Goal: Task Accomplishment & Management: Use online tool/utility

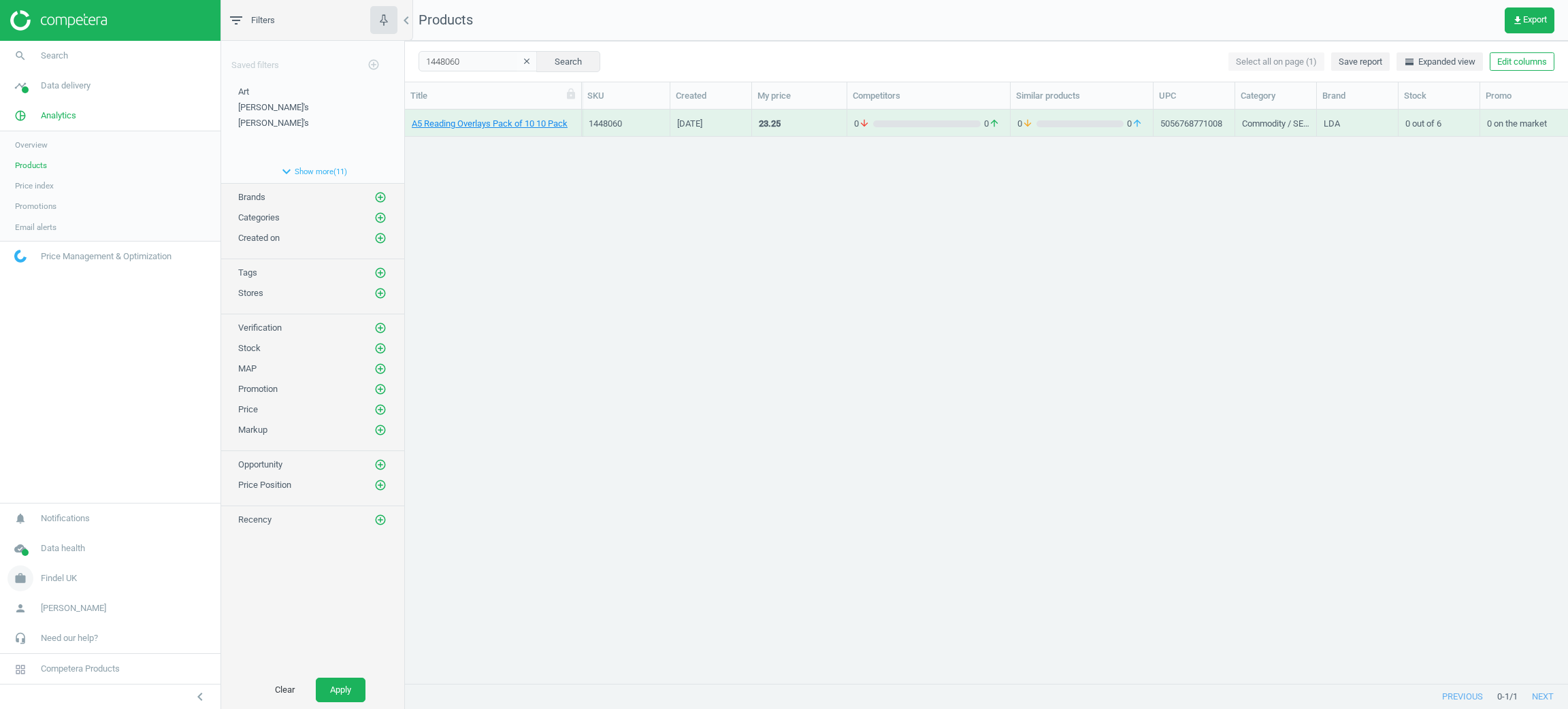
scroll to position [542, 1147]
click at [54, 582] on span "Findel UK" at bounding box center [59, 579] width 36 height 12
click at [51, 541] on span "Switch campaign" at bounding box center [46, 539] width 61 height 11
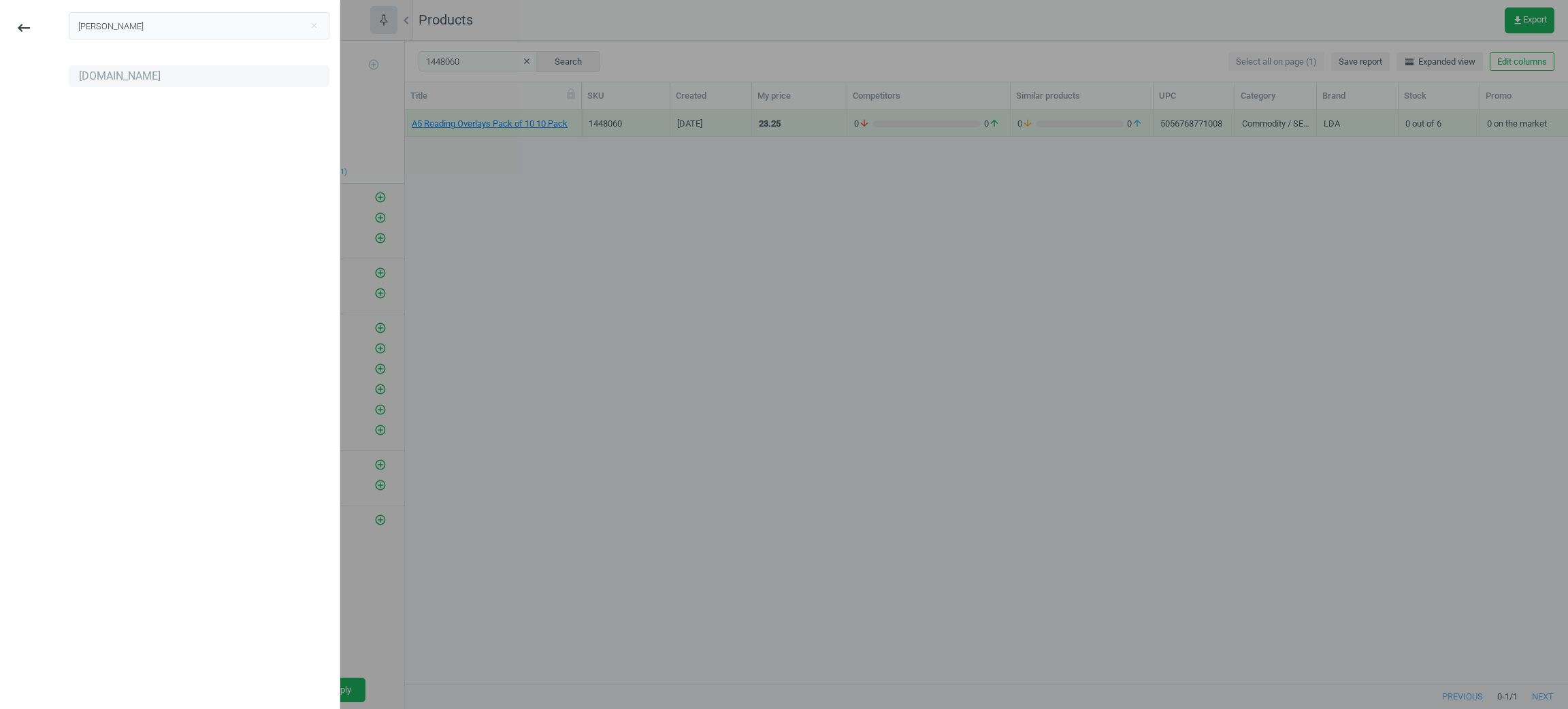
type input "antosh"
click at [129, 73] on div "[DOMAIN_NAME]" at bounding box center [120, 76] width 82 height 15
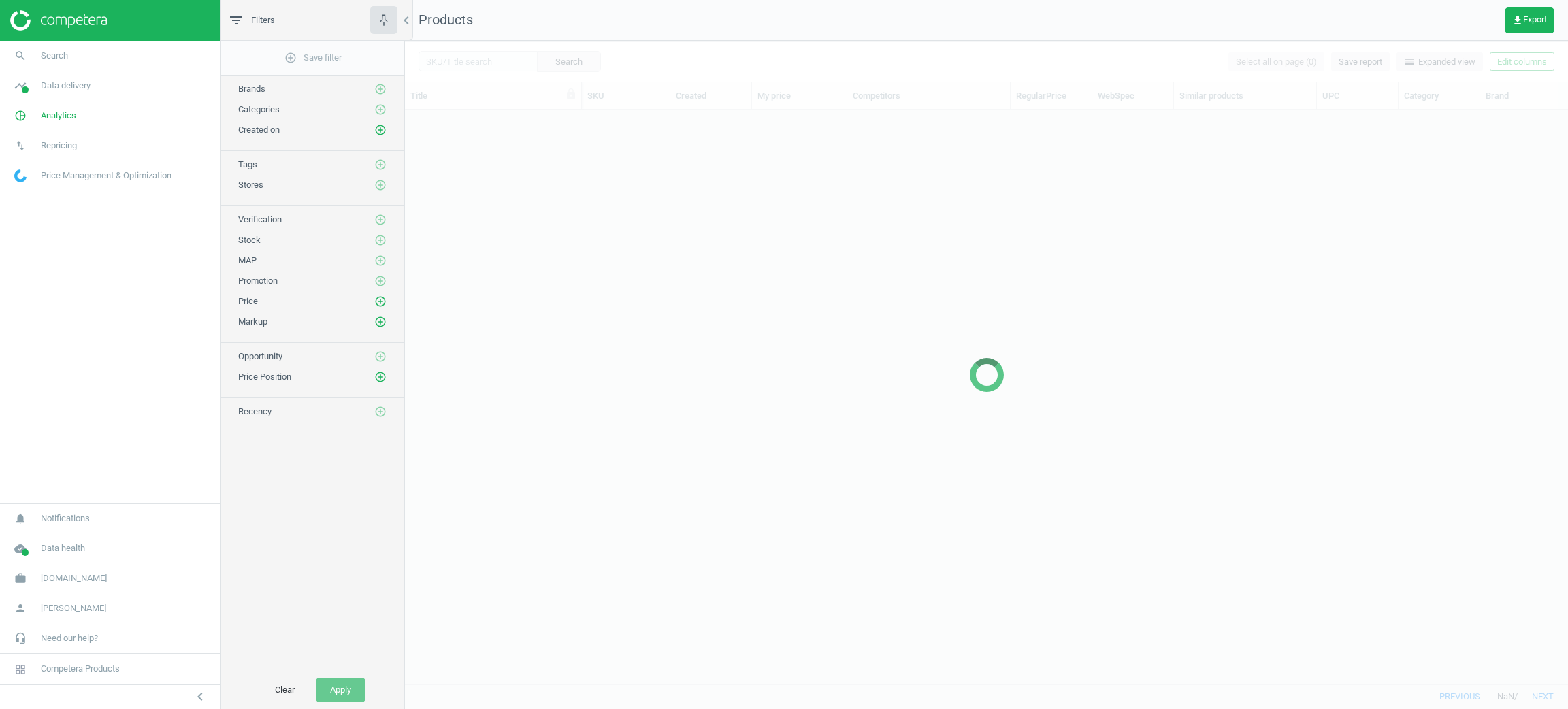
scroll to position [542, 1147]
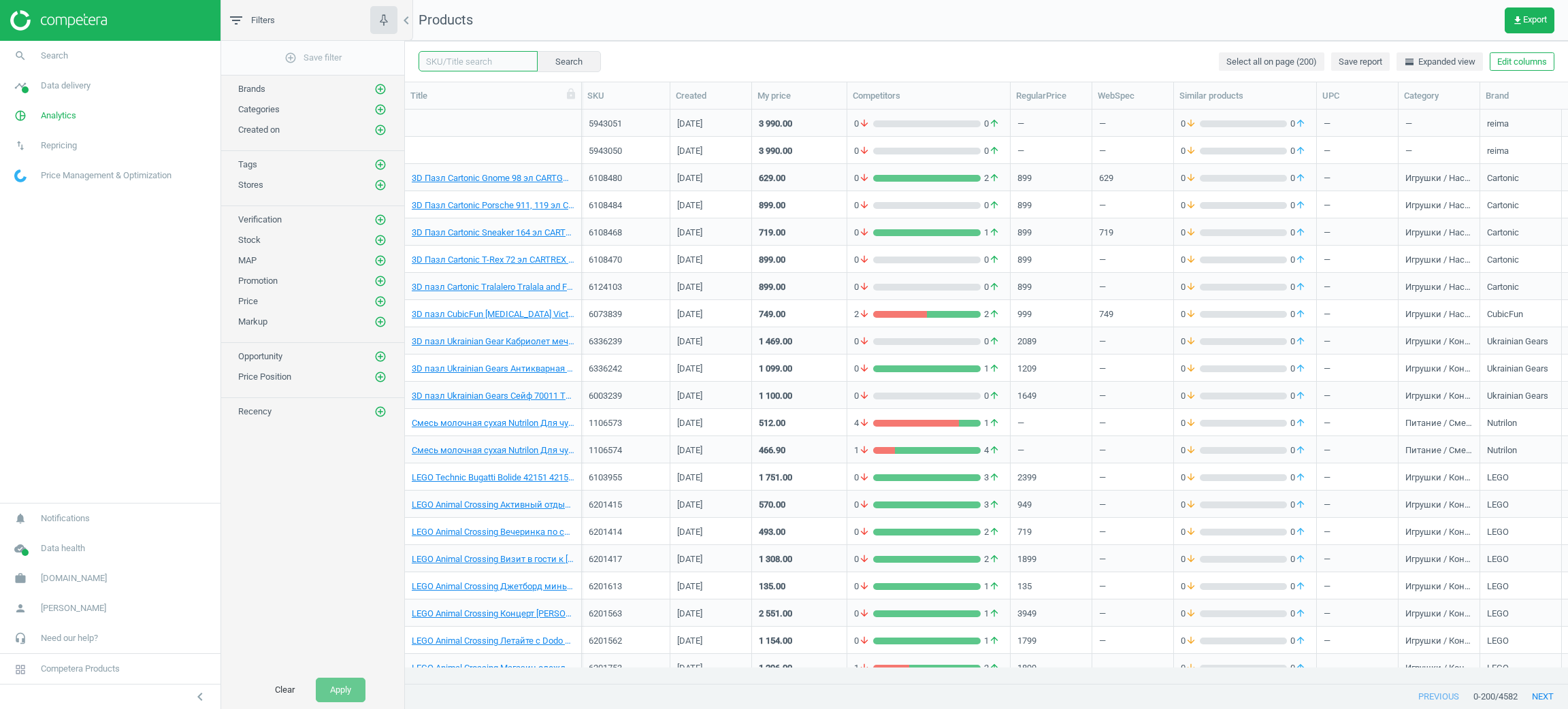
click at [469, 69] on input "text" at bounding box center [478, 61] width 119 height 20
paste input "1123343"
type input "1123343"
click at [550, 59] on button "Search" at bounding box center [568, 61] width 64 height 20
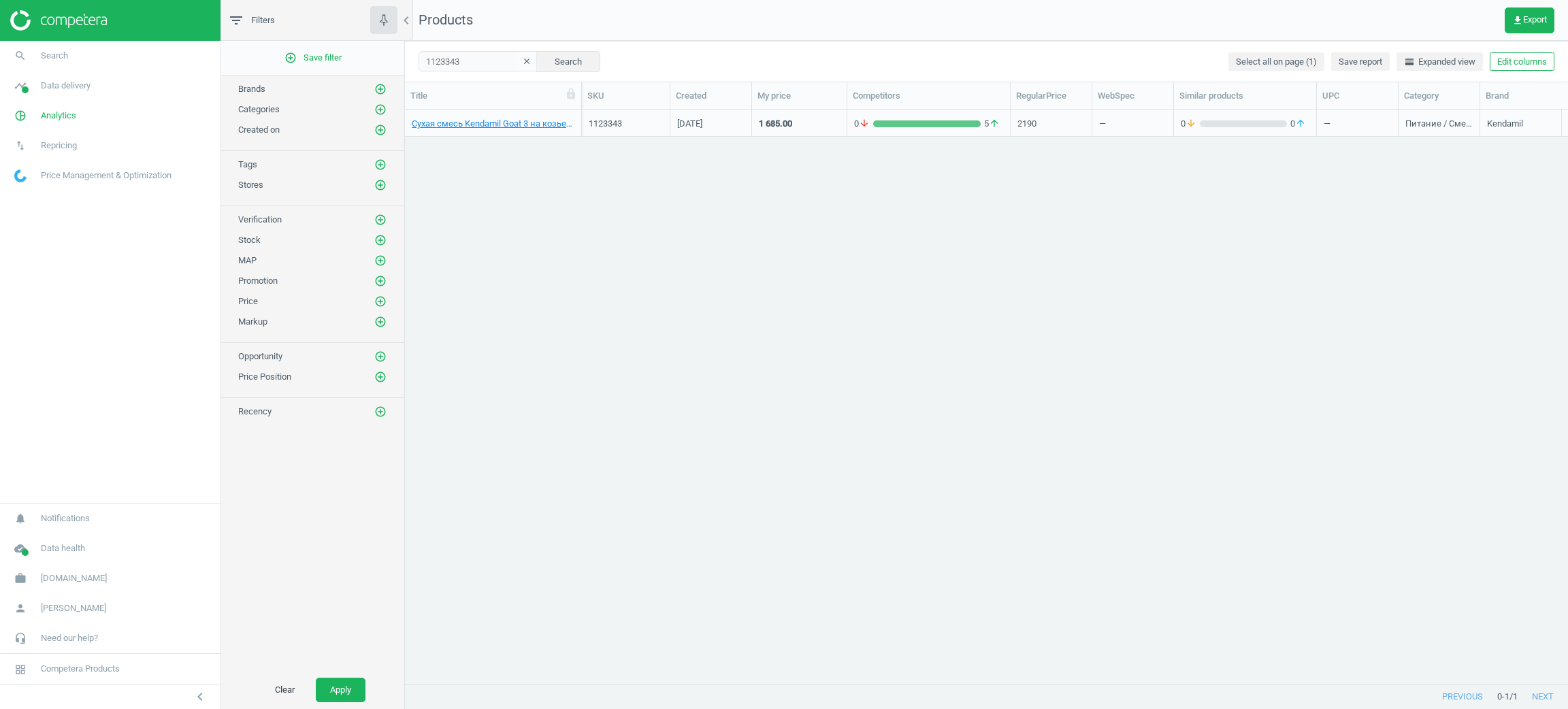
click at [1521, 330] on div "Сухая смесь Kendamil Goat 3 на козьем молоке 800 г 92000100 TM: Kendamil 112334…" at bounding box center [986, 388] width 1163 height 558
click at [659, 121] on div "1123343" at bounding box center [625, 124] width 74 height 12
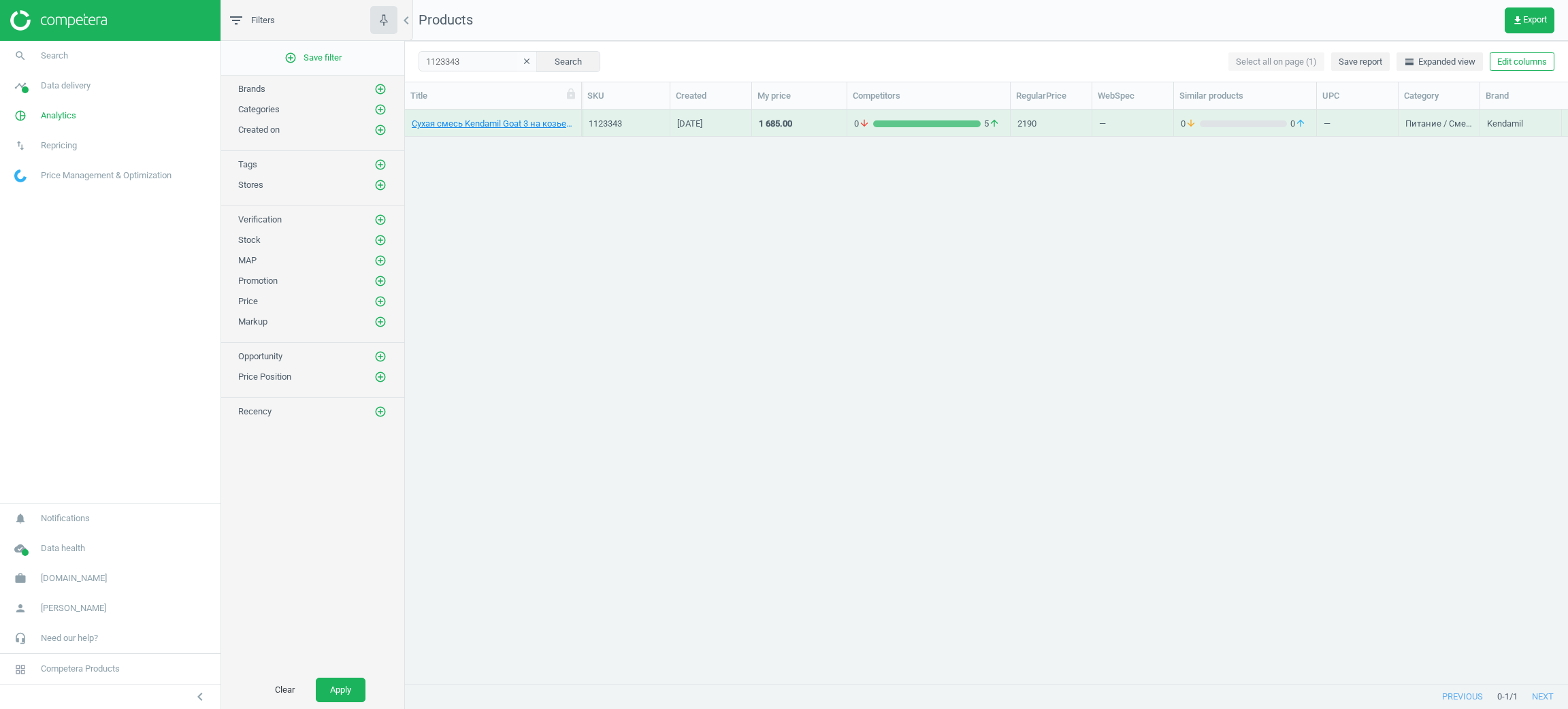
click at [659, 121] on div "1123343" at bounding box center [625, 124] width 74 height 12
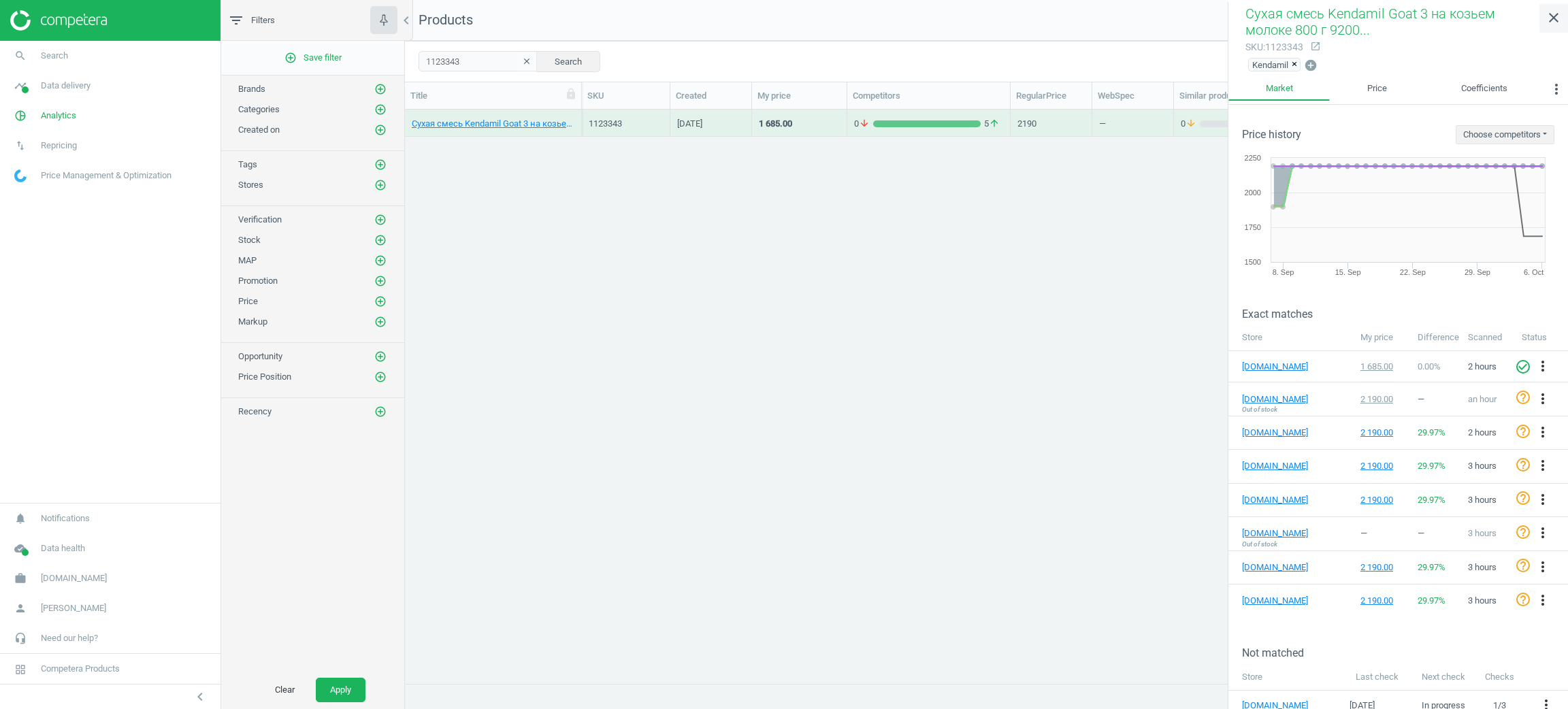
click at [1556, 14] on icon "close" at bounding box center [1554, 18] width 17 height 17
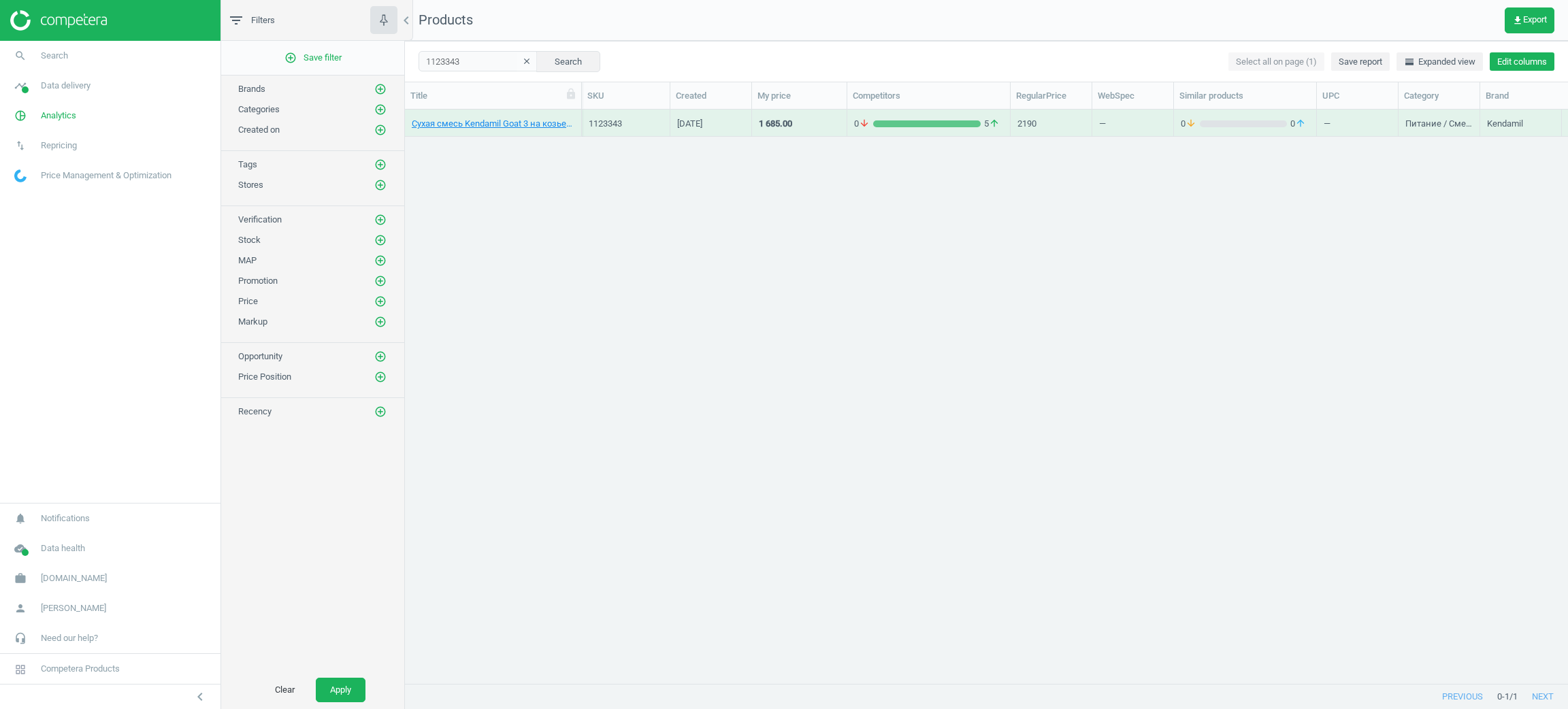
click at [1528, 64] on button "Edit columns" at bounding box center [1522, 62] width 64 height 19
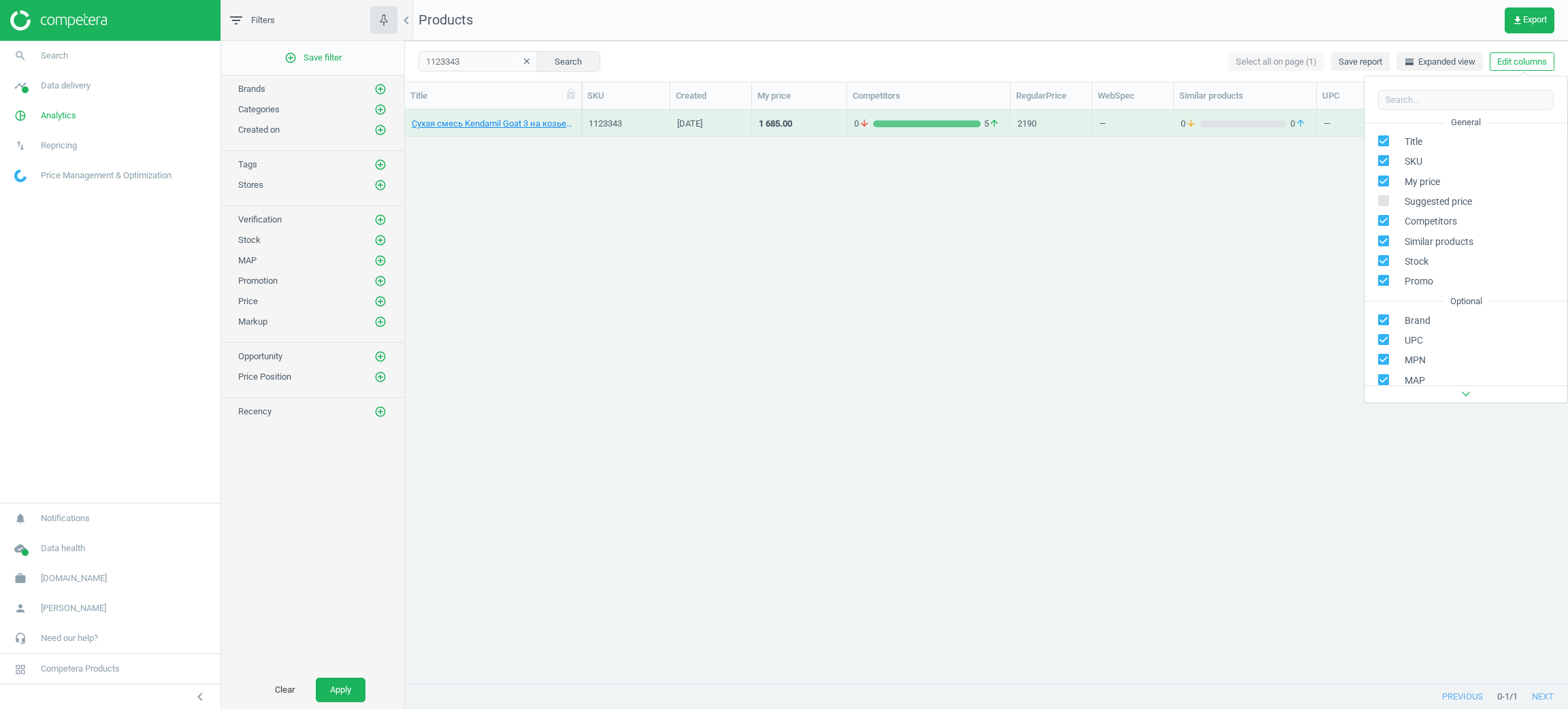
click at [1380, 202] on input "checkbox" at bounding box center [1384, 201] width 9 height 9
checkbox input "true"
click at [1161, 431] on div "Сухая смесь Kendamil Goat 3 на козьем молоке 800 г 92000100 TM: Kendamil 112334…" at bounding box center [986, 388] width 1163 height 558
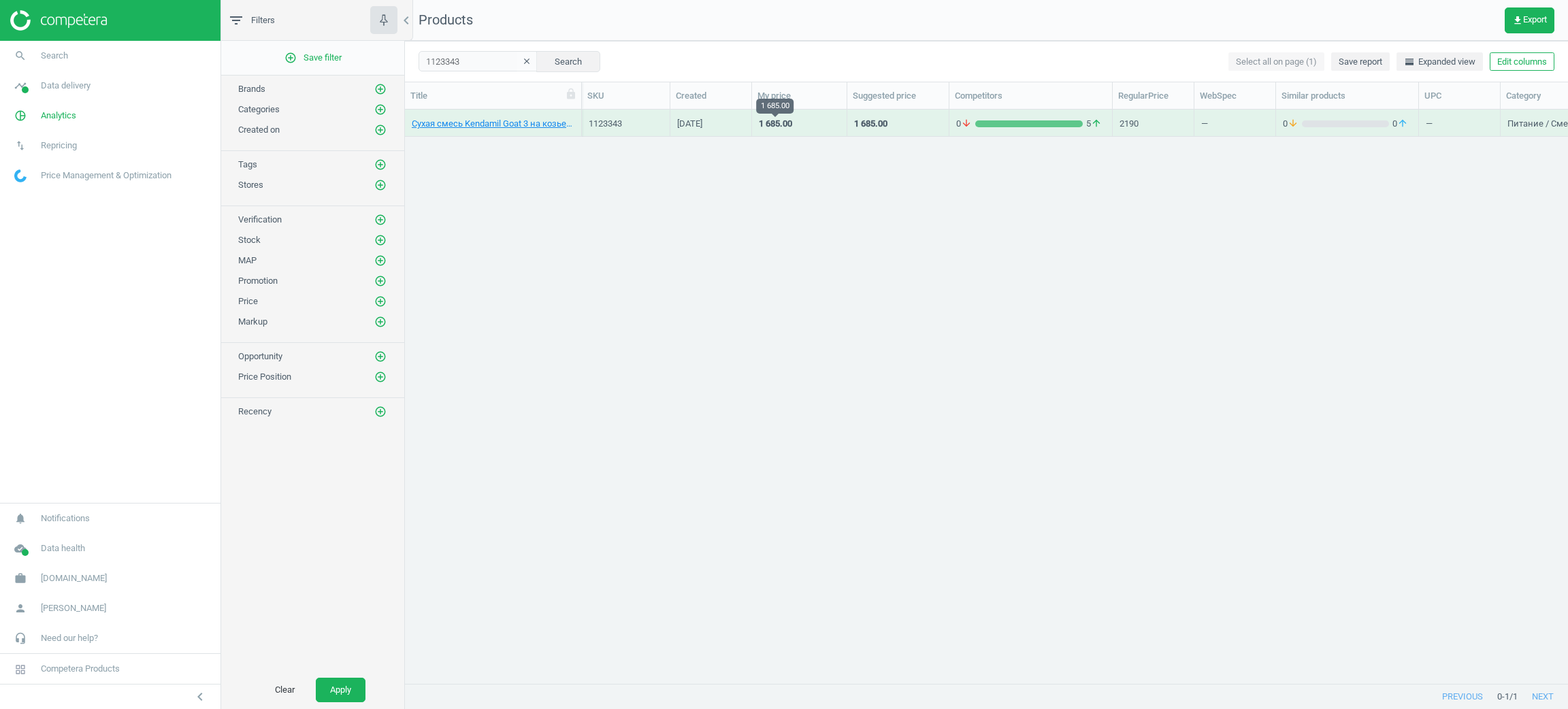
click at [783, 123] on div "1 685.00" at bounding box center [775, 124] width 33 height 12
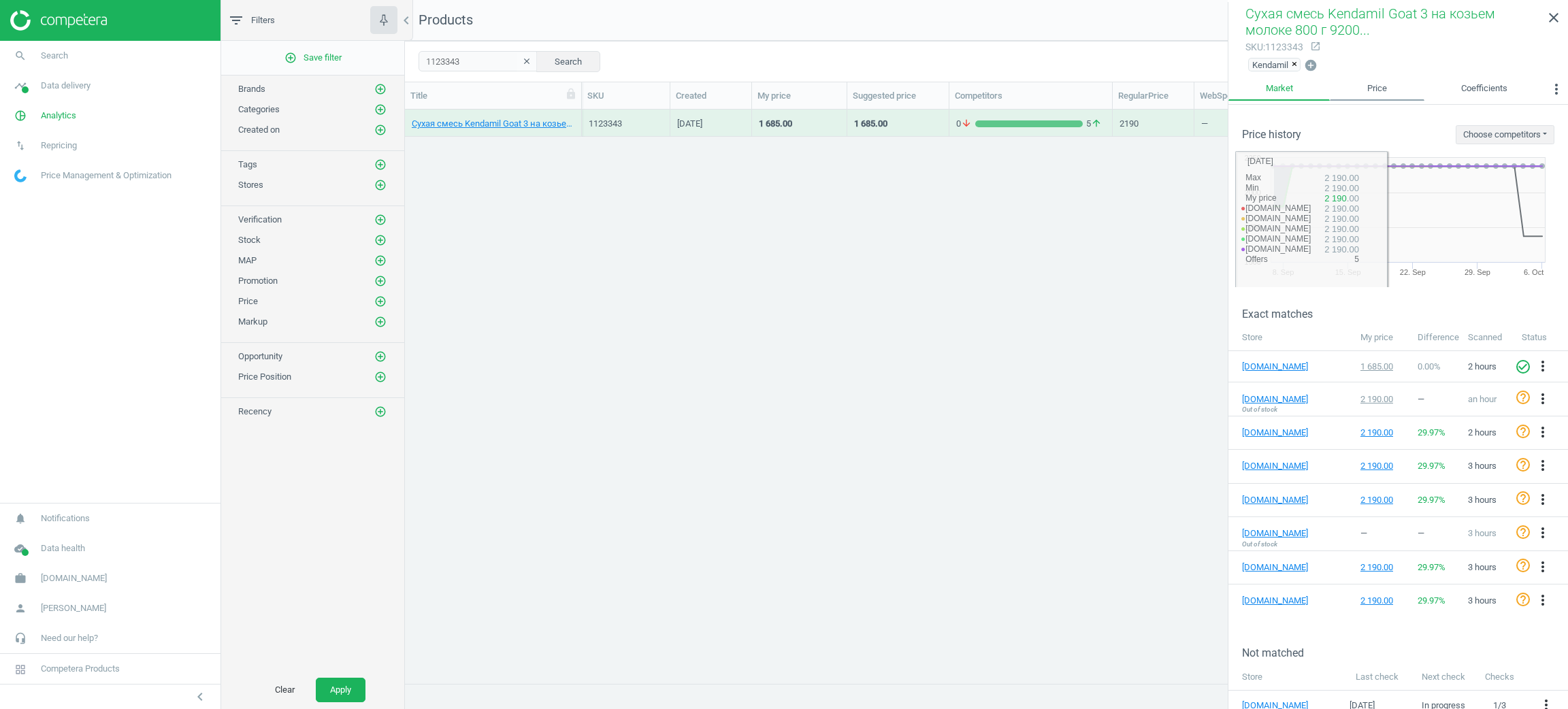
click at [1374, 78] on link "Price" at bounding box center [1377, 89] width 94 height 23
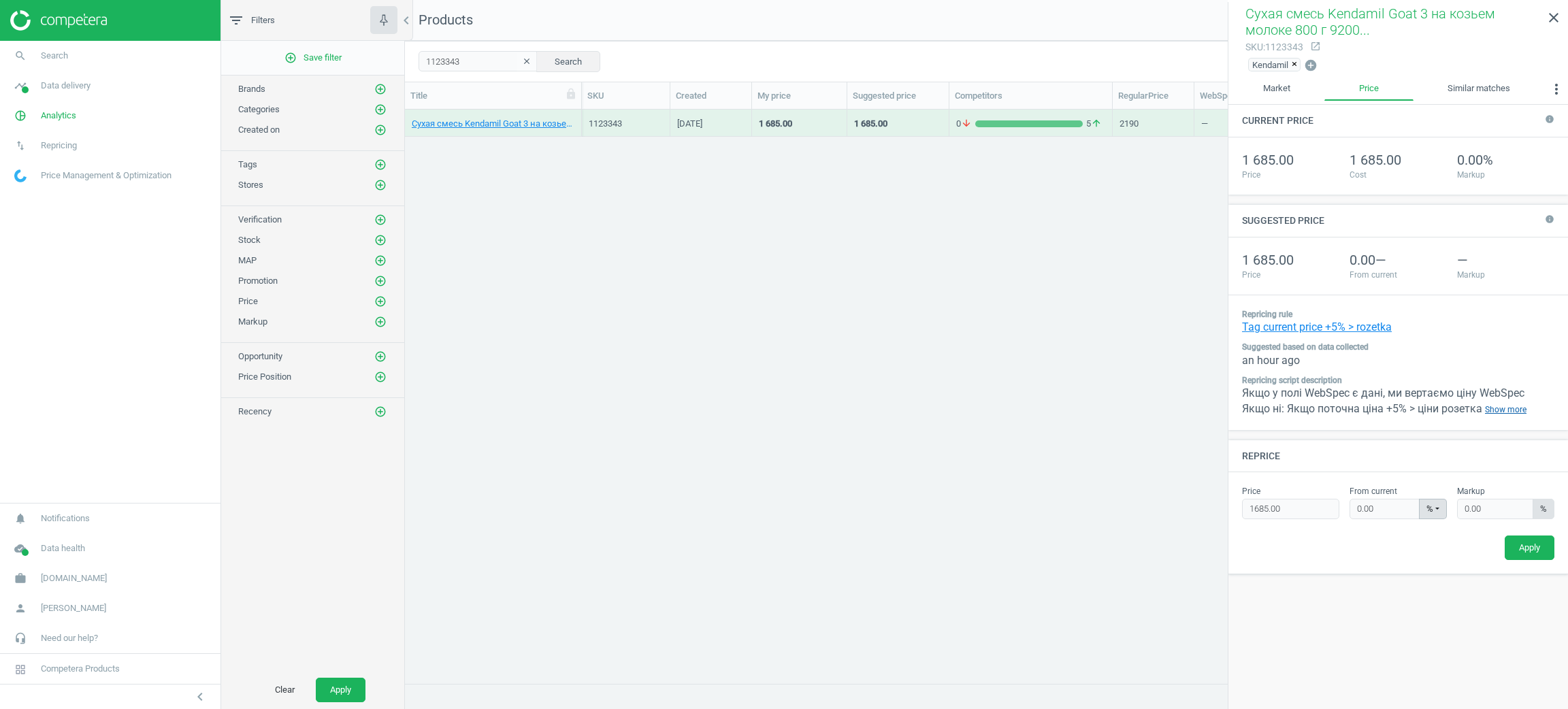
click at [1493, 411] on link "Show more" at bounding box center [1506, 410] width 47 height 15
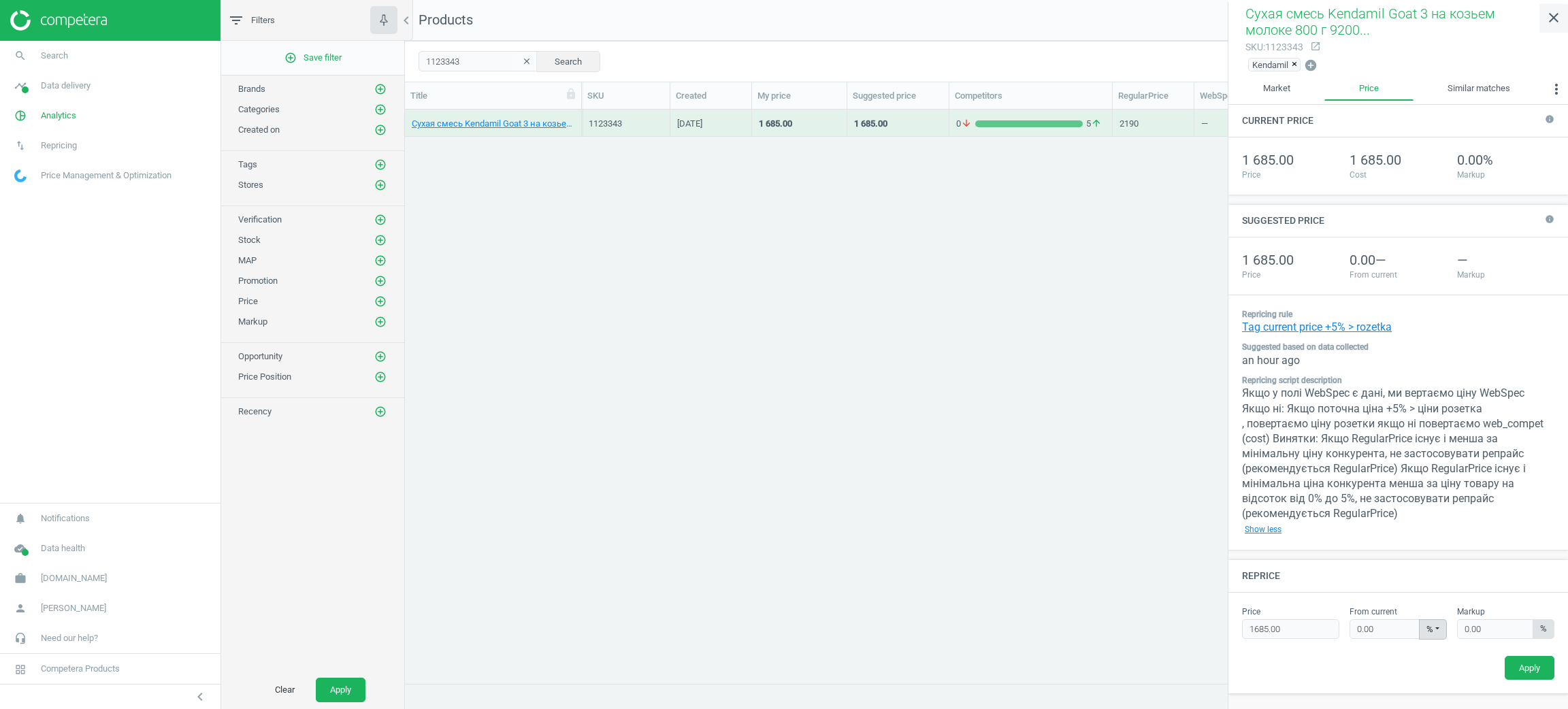
click at [1551, 18] on icon "close" at bounding box center [1554, 18] width 17 height 17
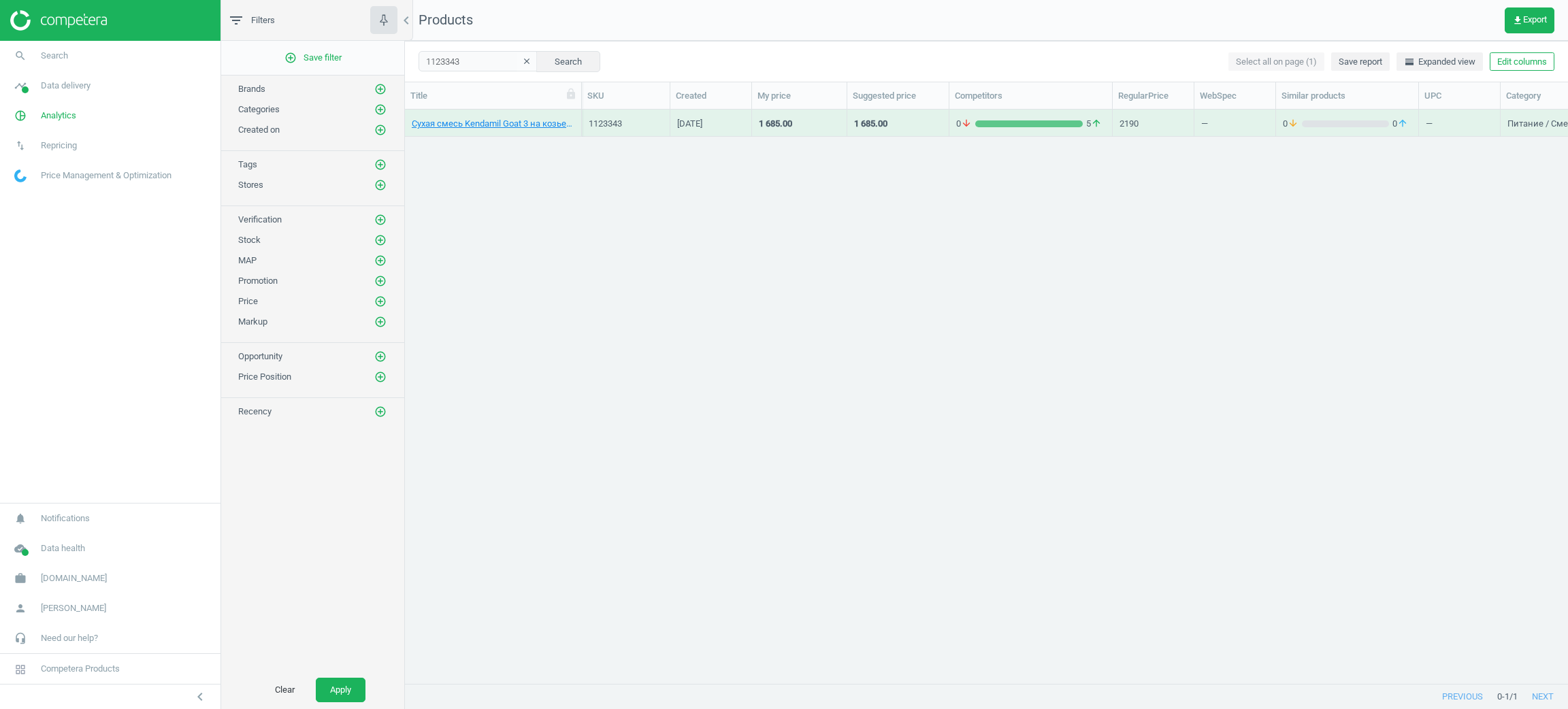
click at [830, 112] on div "1 685.00" at bounding box center [799, 123] width 81 height 24
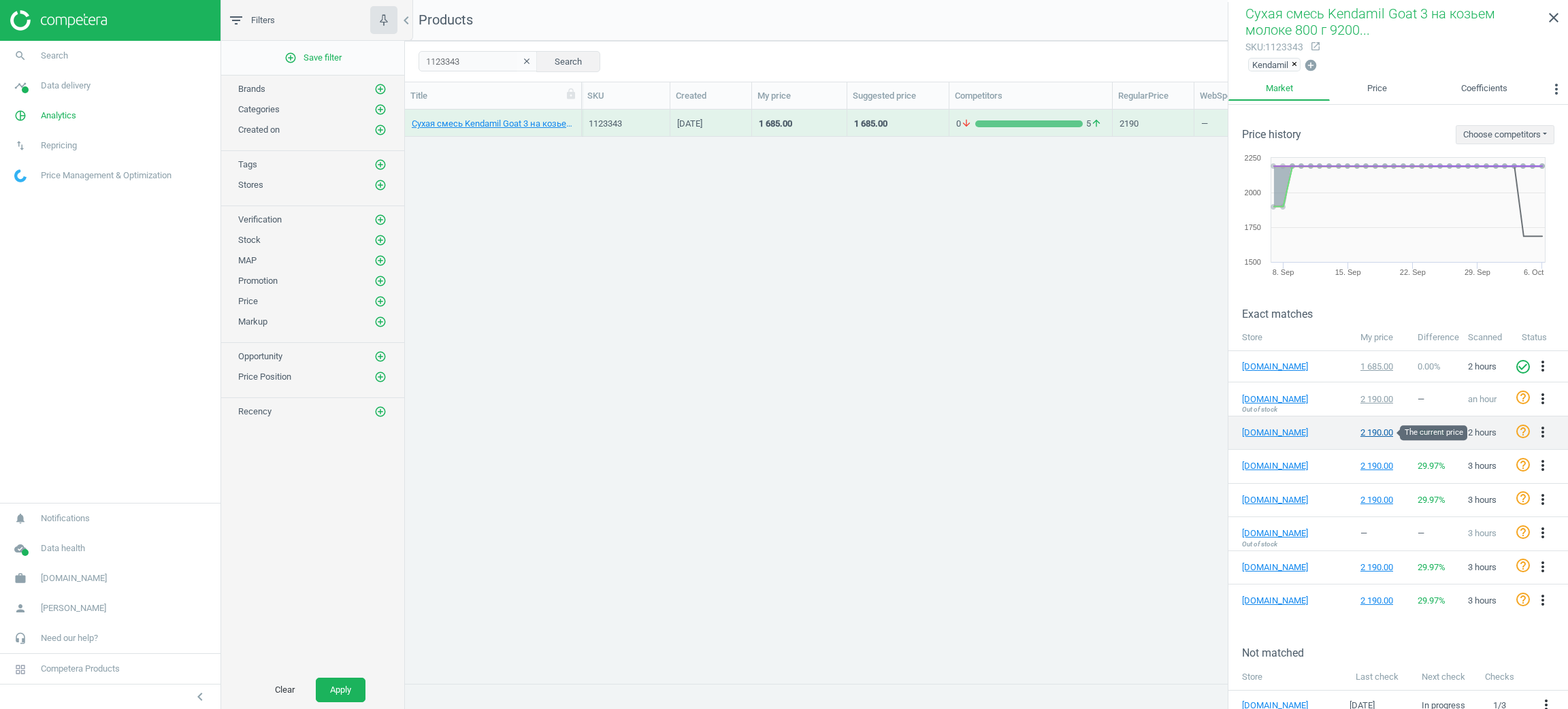
click at [1374, 430] on div "2 190.00" at bounding box center [1382, 433] width 44 height 12
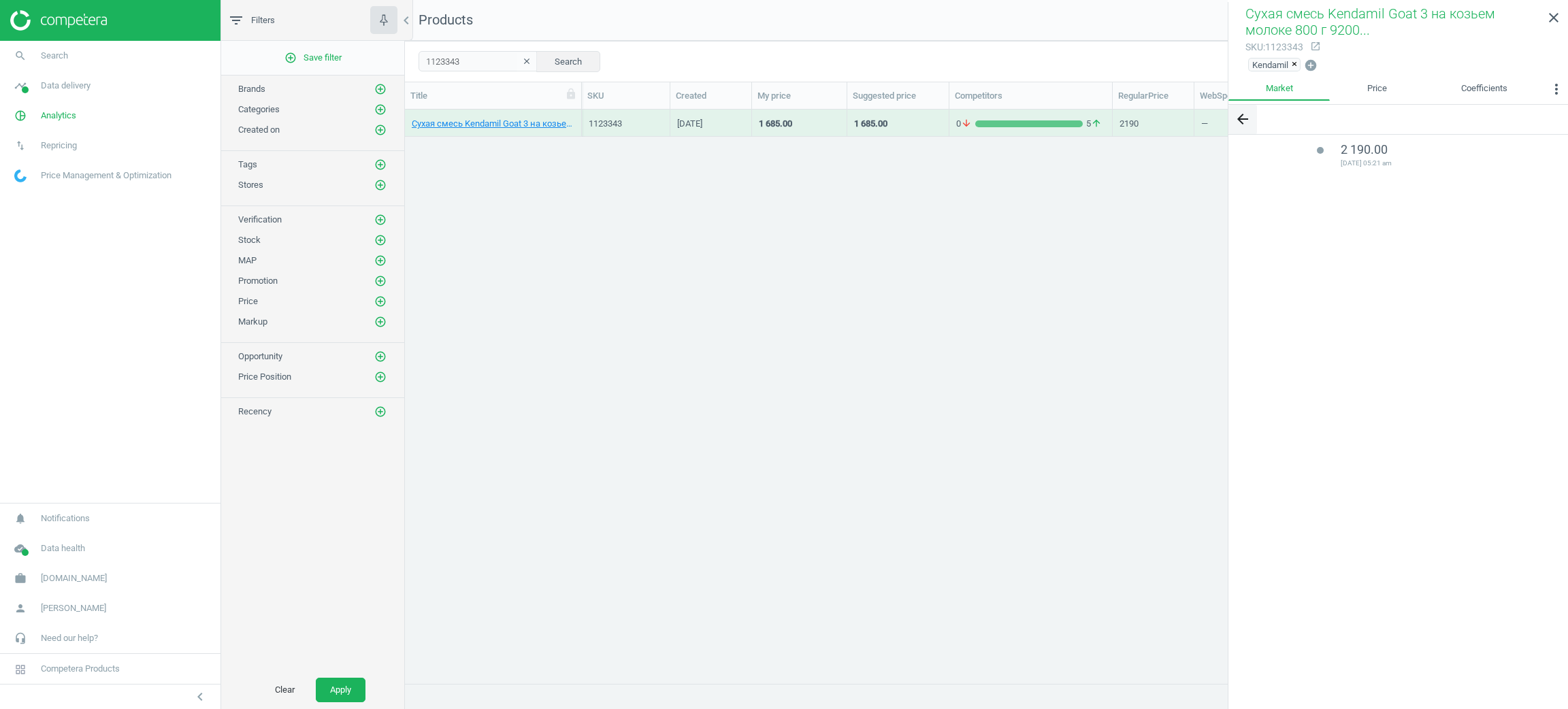
click at [1250, 122] on icon "arrow_back" at bounding box center [1243, 119] width 17 height 17
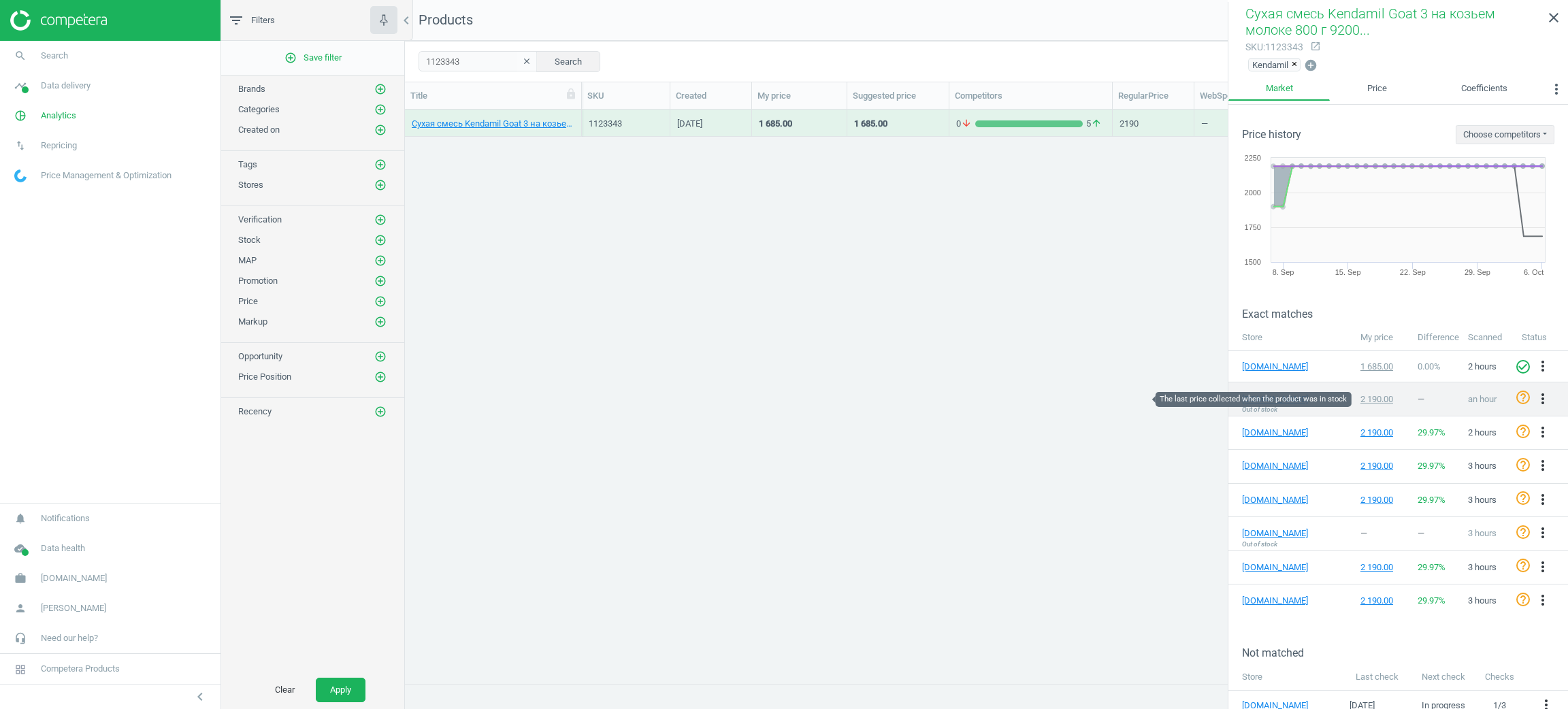
click at [1371, 398] on div "2 190.00" at bounding box center [1382, 400] width 44 height 12
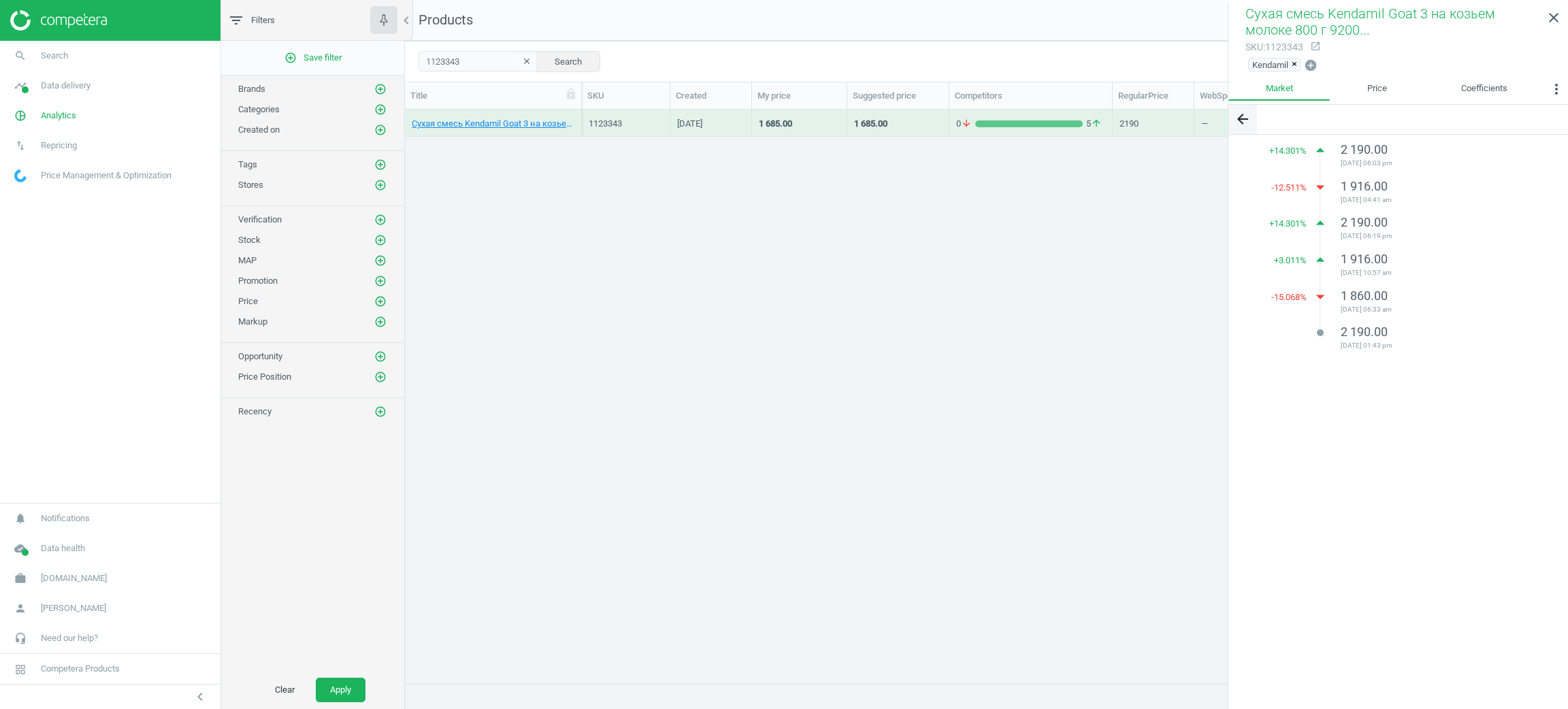
click at [1248, 129] on button "arrow_back" at bounding box center [1243, 119] width 28 height 29
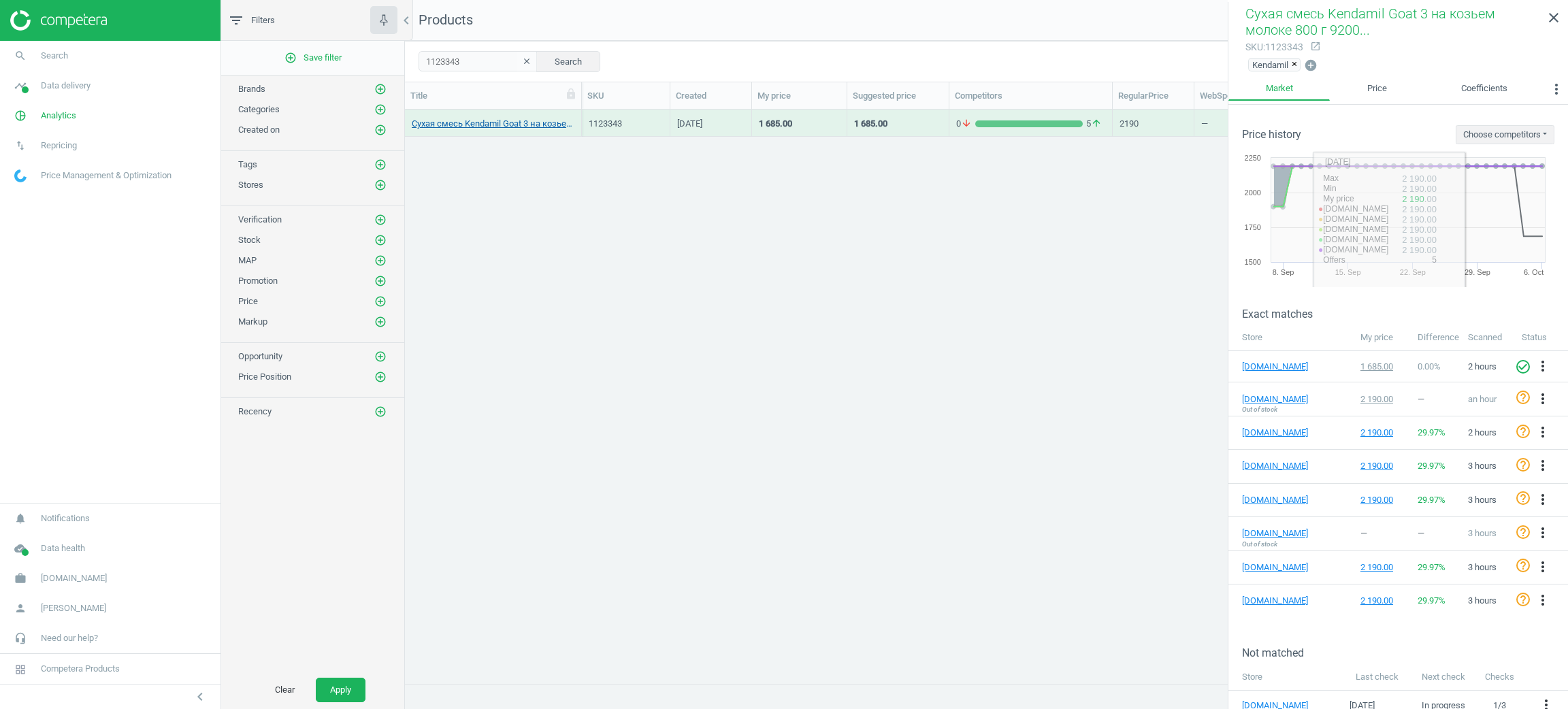
click at [495, 126] on link "Сухая смесь Kendamil Goat 3 на козьем молоке 800 г 92000100 TM: Kendamil" at bounding box center [493, 124] width 163 height 12
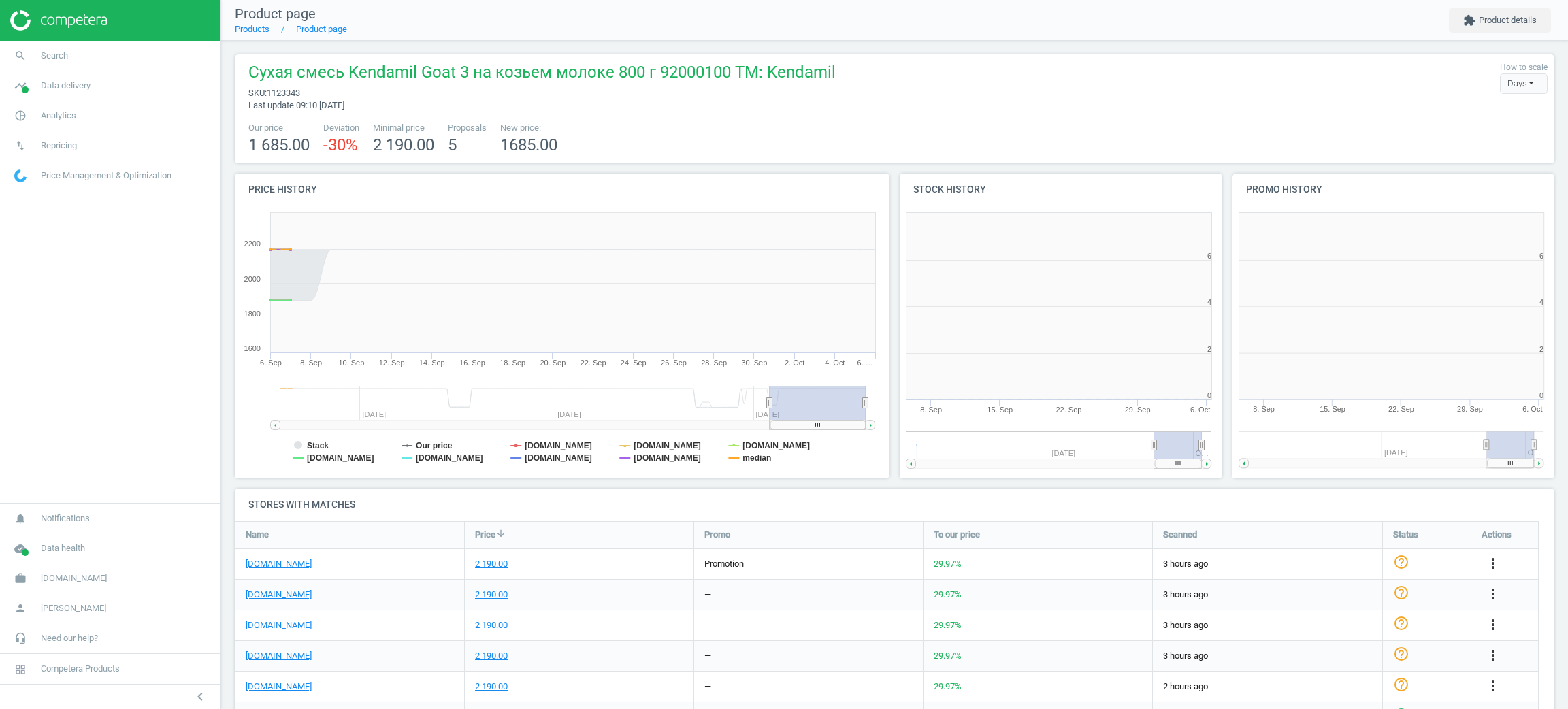
scroll to position [304, 350]
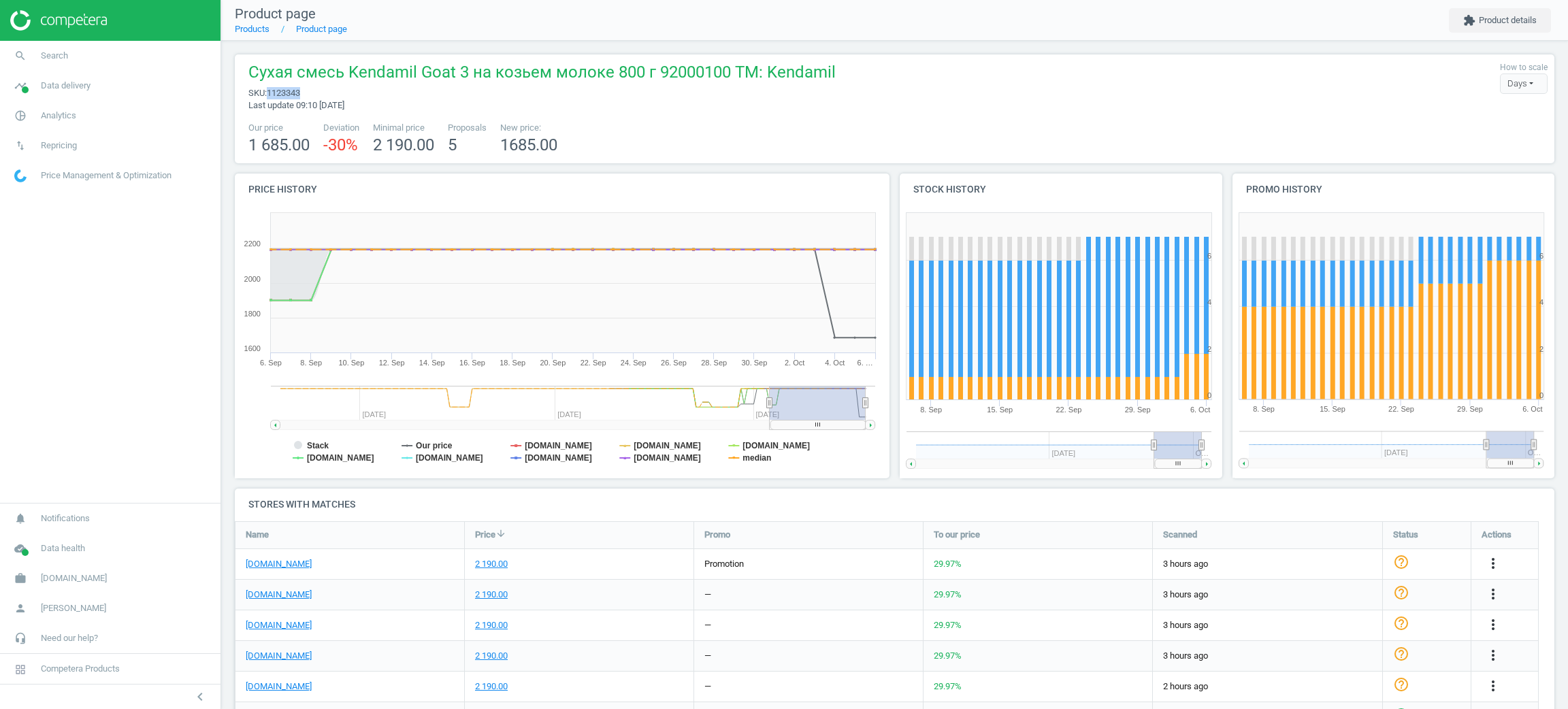
drag, startPoint x: 304, startPoint y: 94, endPoint x: 269, endPoint y: 94, distance: 35.0
click at [269, 94] on span "sku : 1123343" at bounding box center [542, 93] width 587 height 12
copy span "1123343"
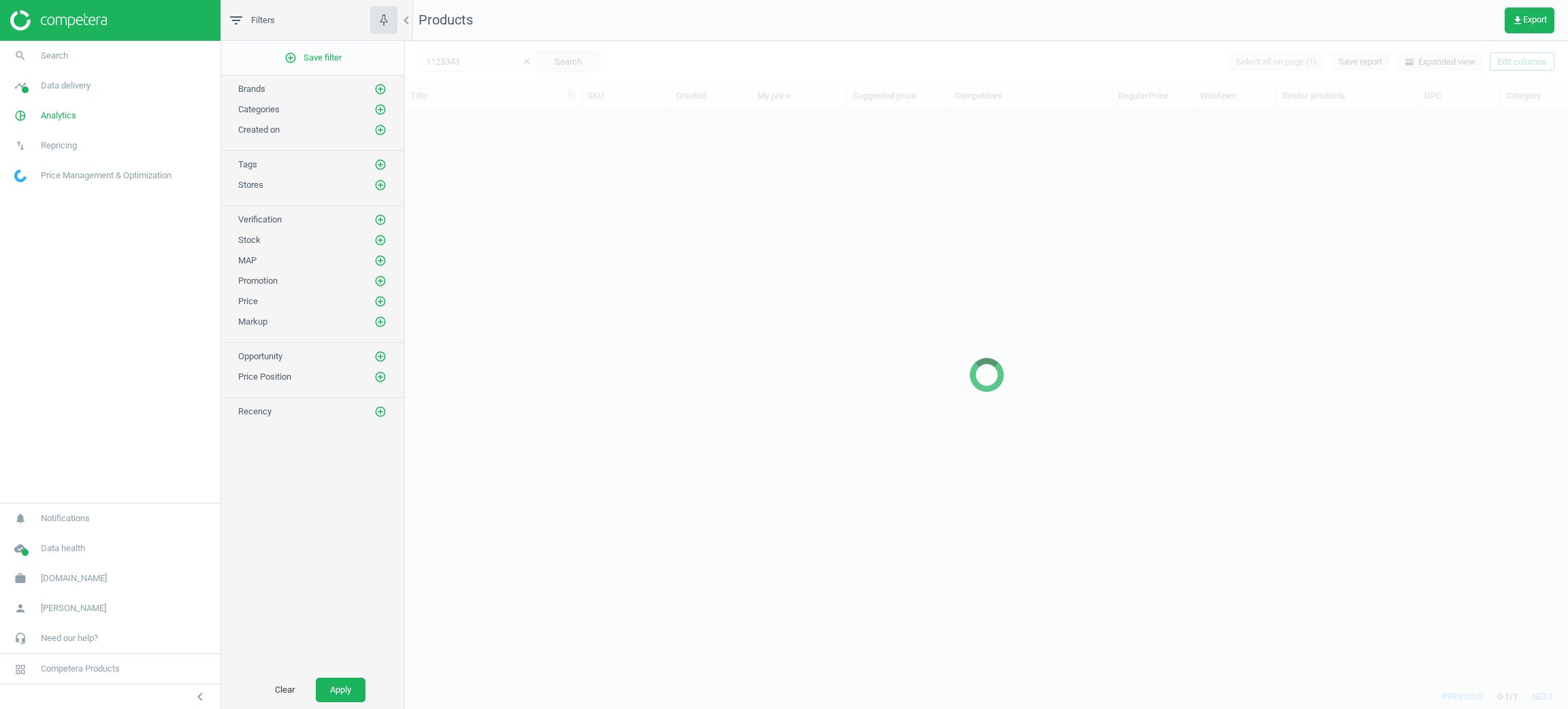
scroll to position [542, 1147]
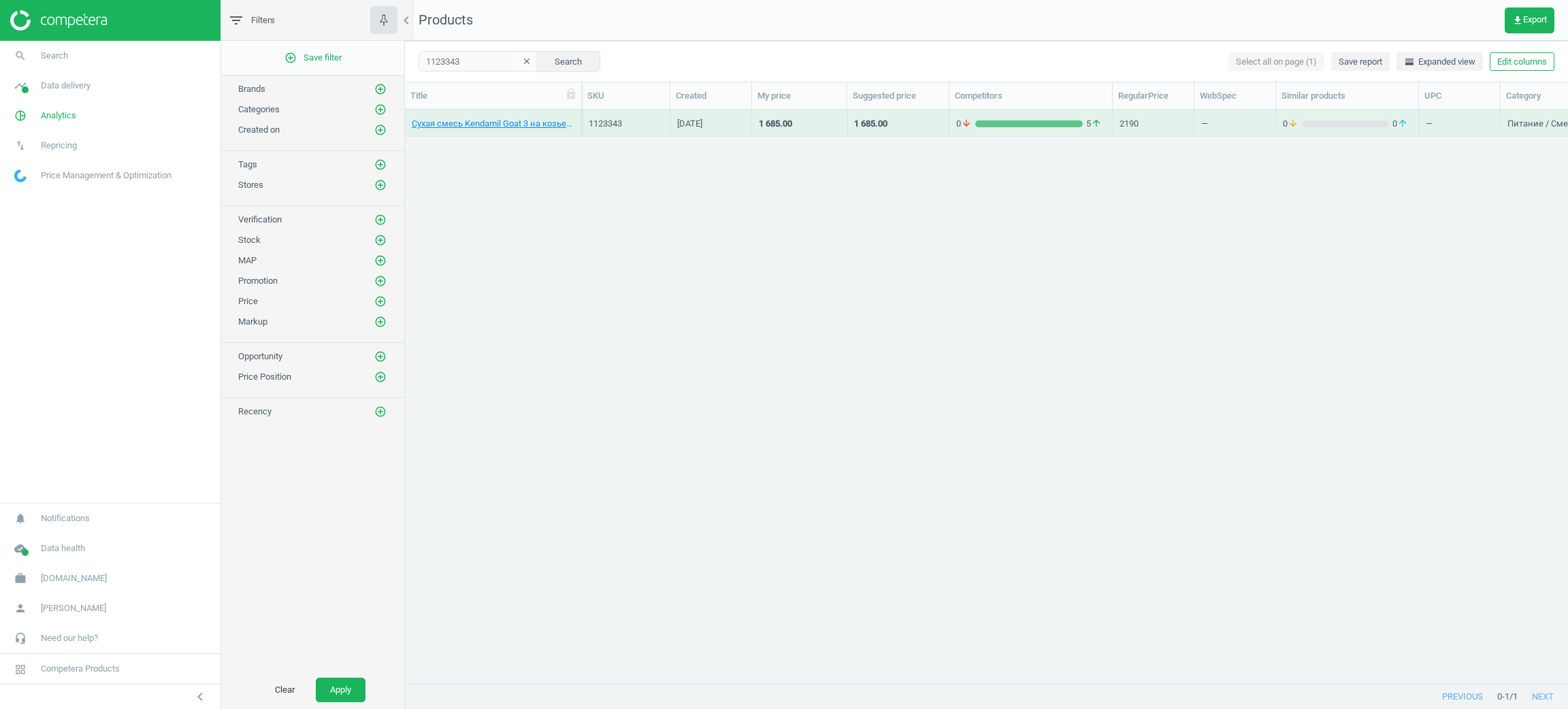
click at [638, 118] on div "1123343" at bounding box center [625, 124] width 74 height 12
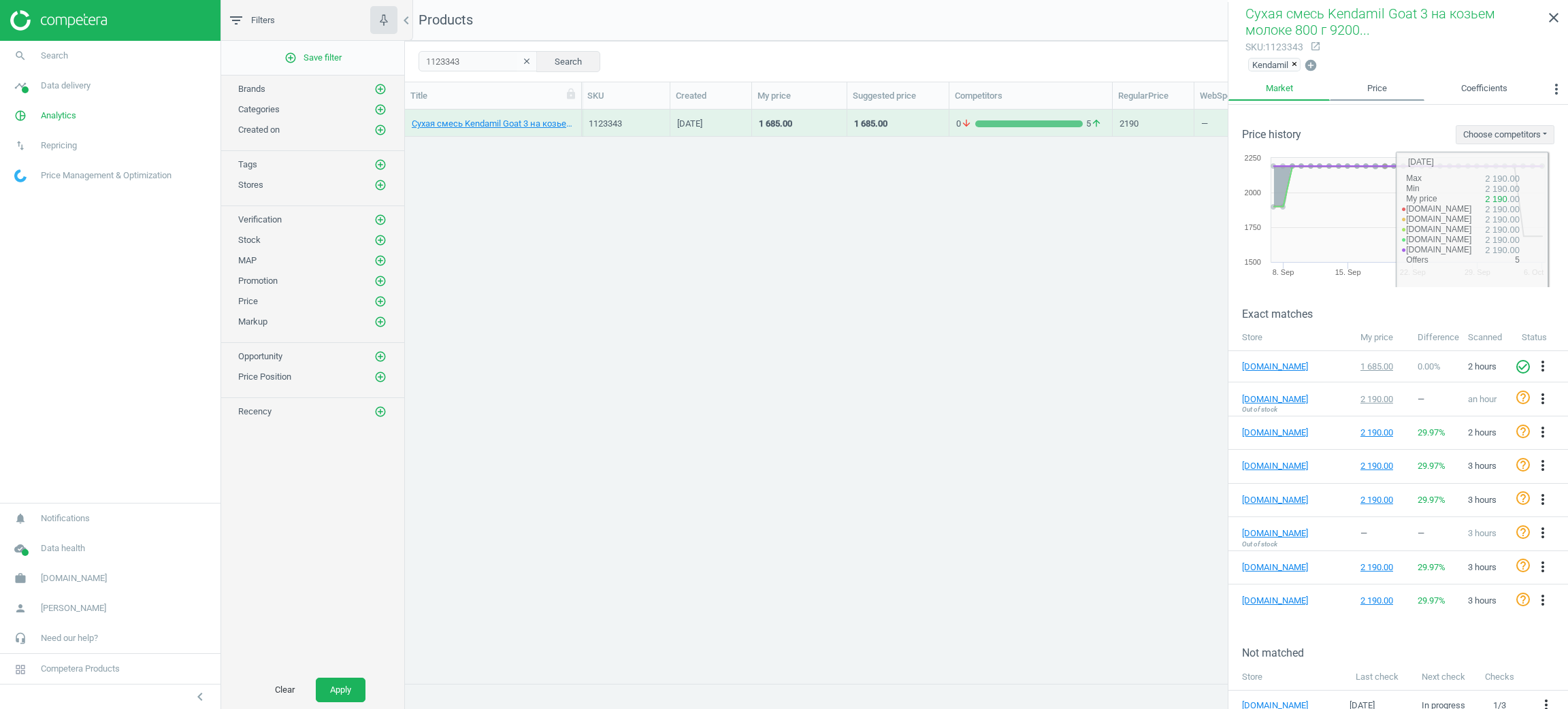
click at [1377, 86] on link "Price" at bounding box center [1377, 89] width 94 height 23
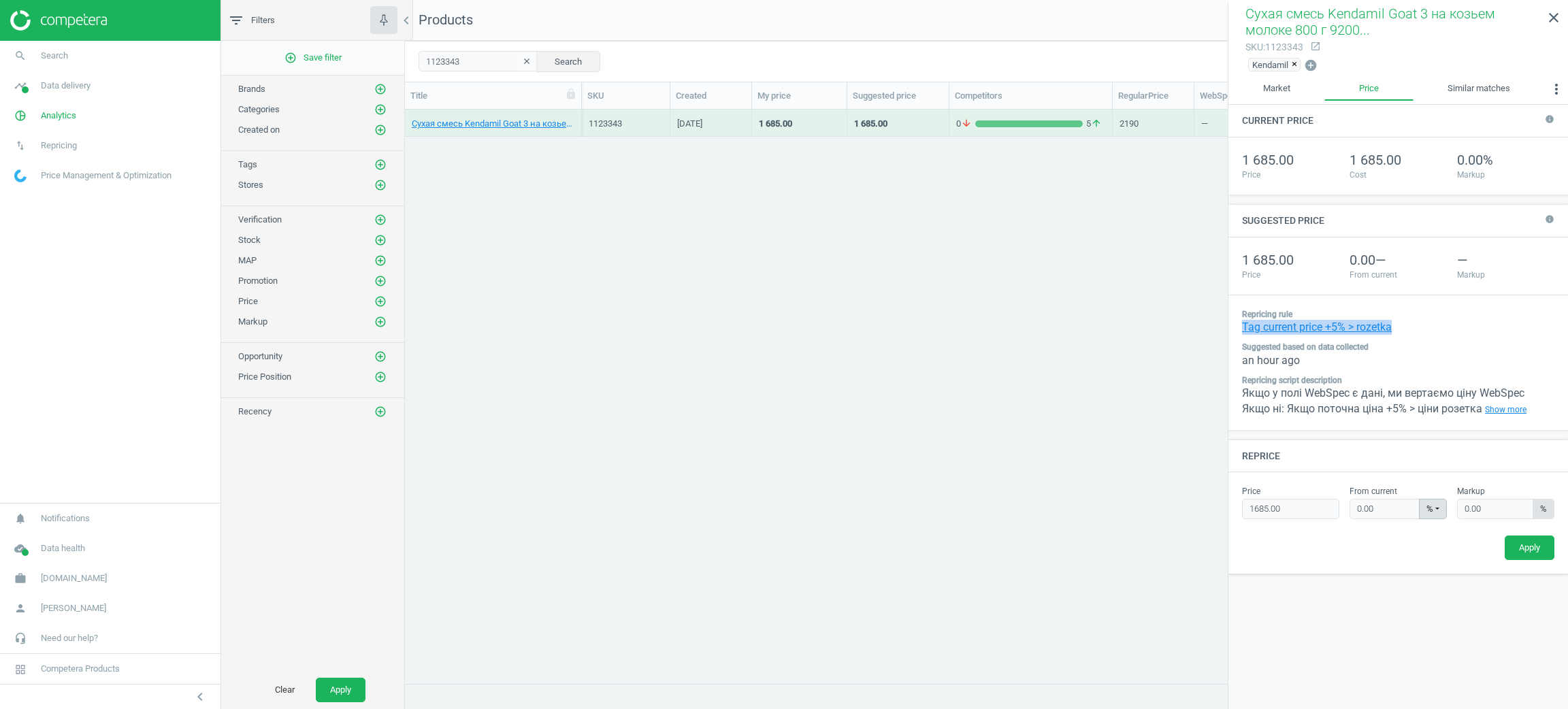
drag, startPoint x: 1418, startPoint y: 328, endPoint x: 1238, endPoint y: 332, distance: 180.0
click at [1238, 332] on div "Repricing rule Tag current price +5% > rozetka Suggested based on data collecte…" at bounding box center [1398, 363] width 340 height 135
copy link "Tag current price +5% > rozetka"
click at [1489, 410] on link "Show more" at bounding box center [1506, 410] width 47 height 15
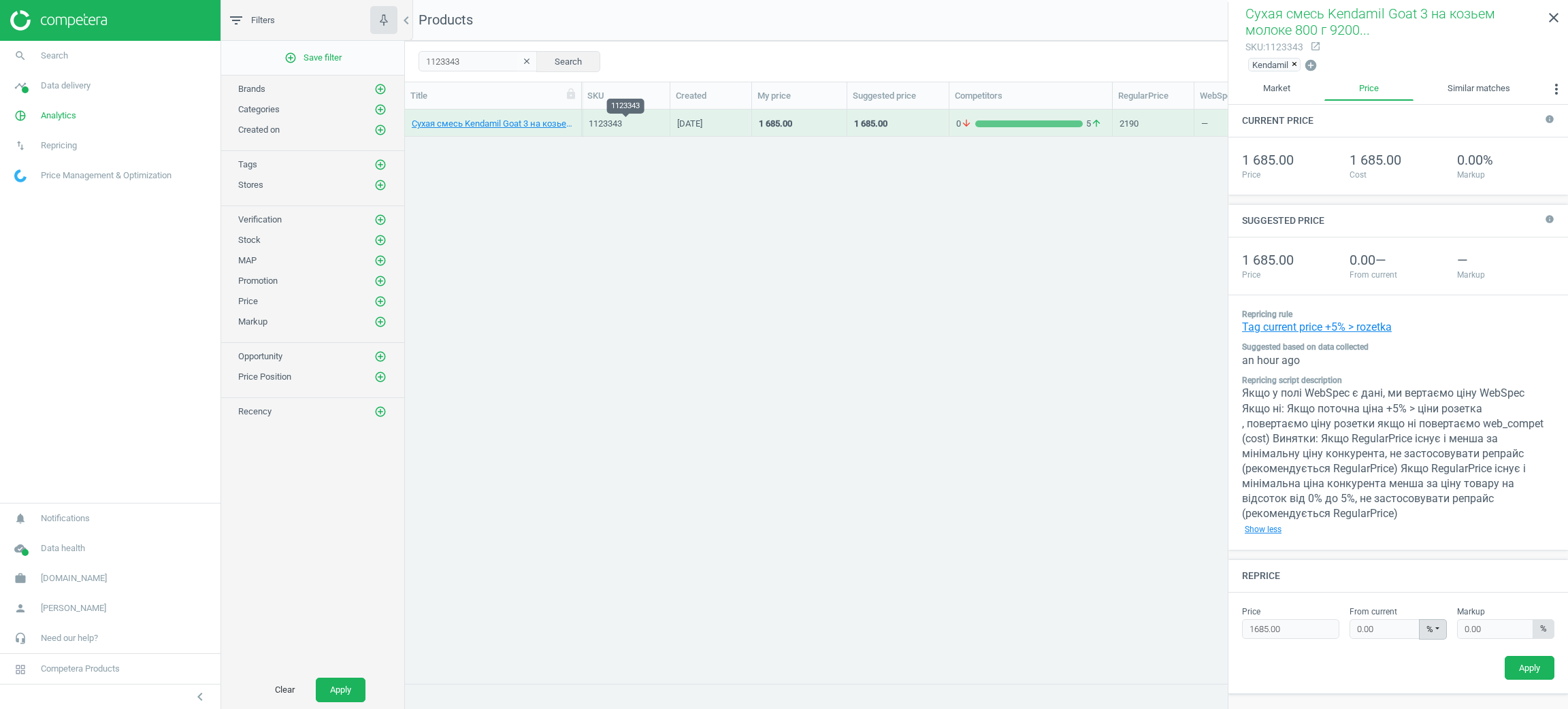
click at [628, 122] on div "1123343" at bounding box center [625, 124] width 74 height 12
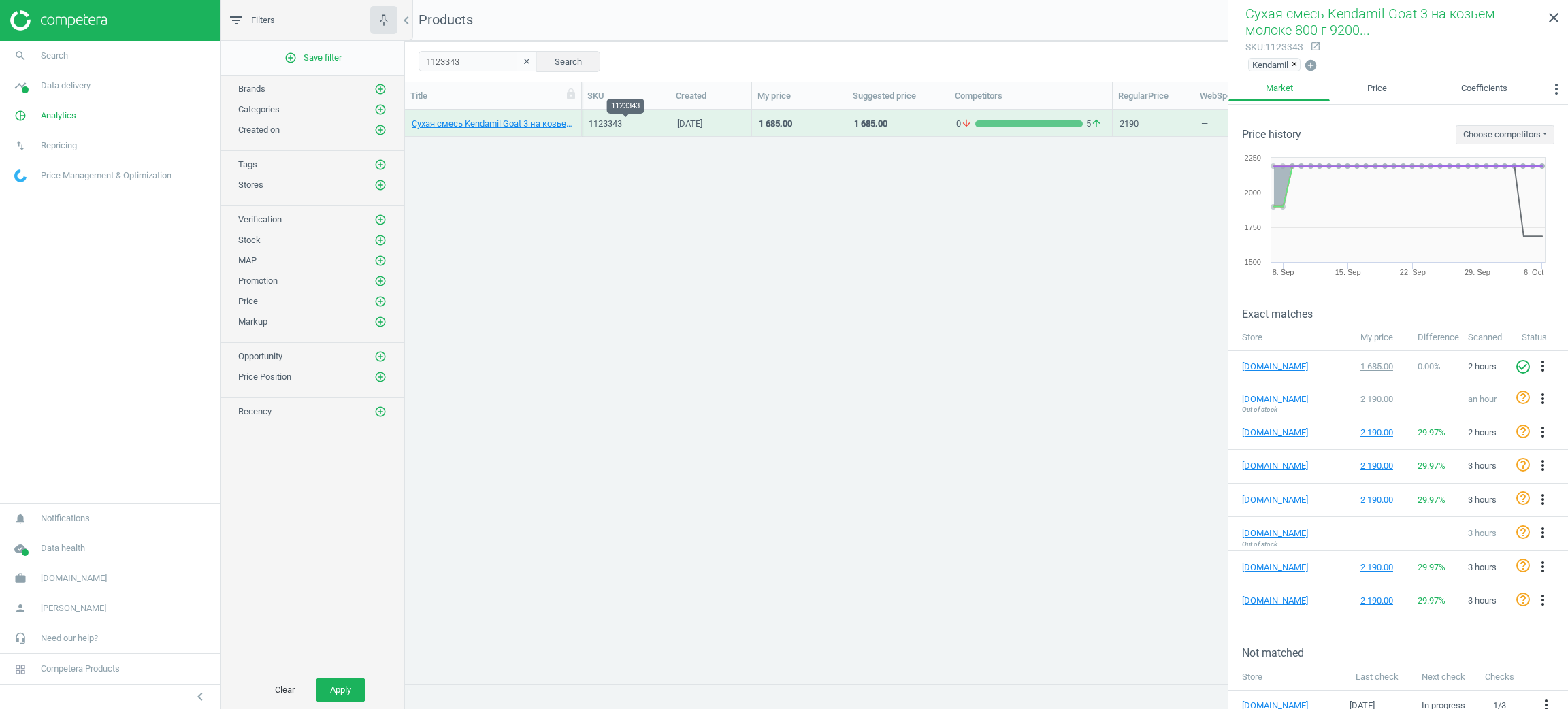
click at [640, 122] on div "1123343" at bounding box center [625, 124] width 74 height 12
click at [1382, 85] on link "Price" at bounding box center [1377, 89] width 94 height 23
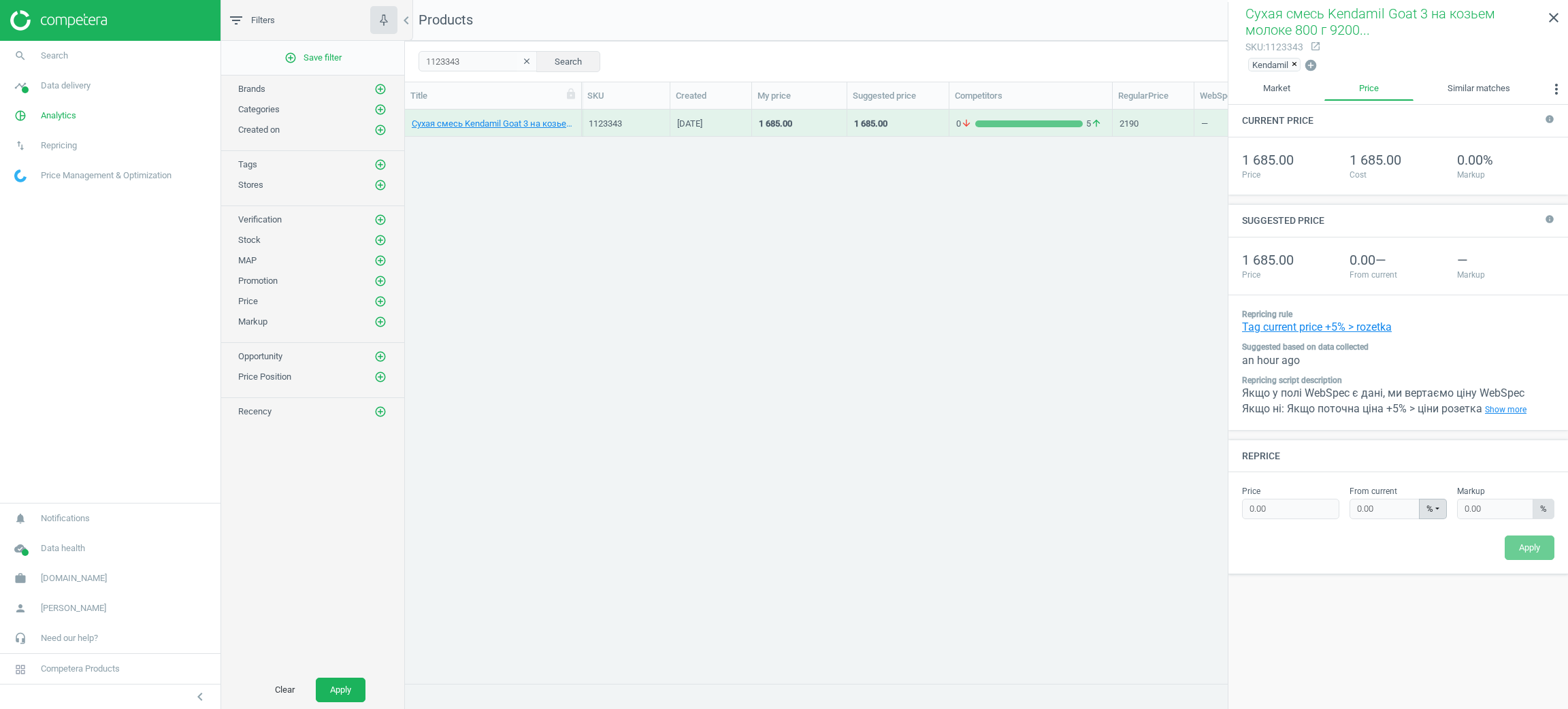
type input "1685.00"
click at [66, 570] on link "work [DOMAIN_NAME]" at bounding box center [110, 578] width 221 height 30
click at [53, 537] on span "Switch campaign" at bounding box center [46, 539] width 61 height 11
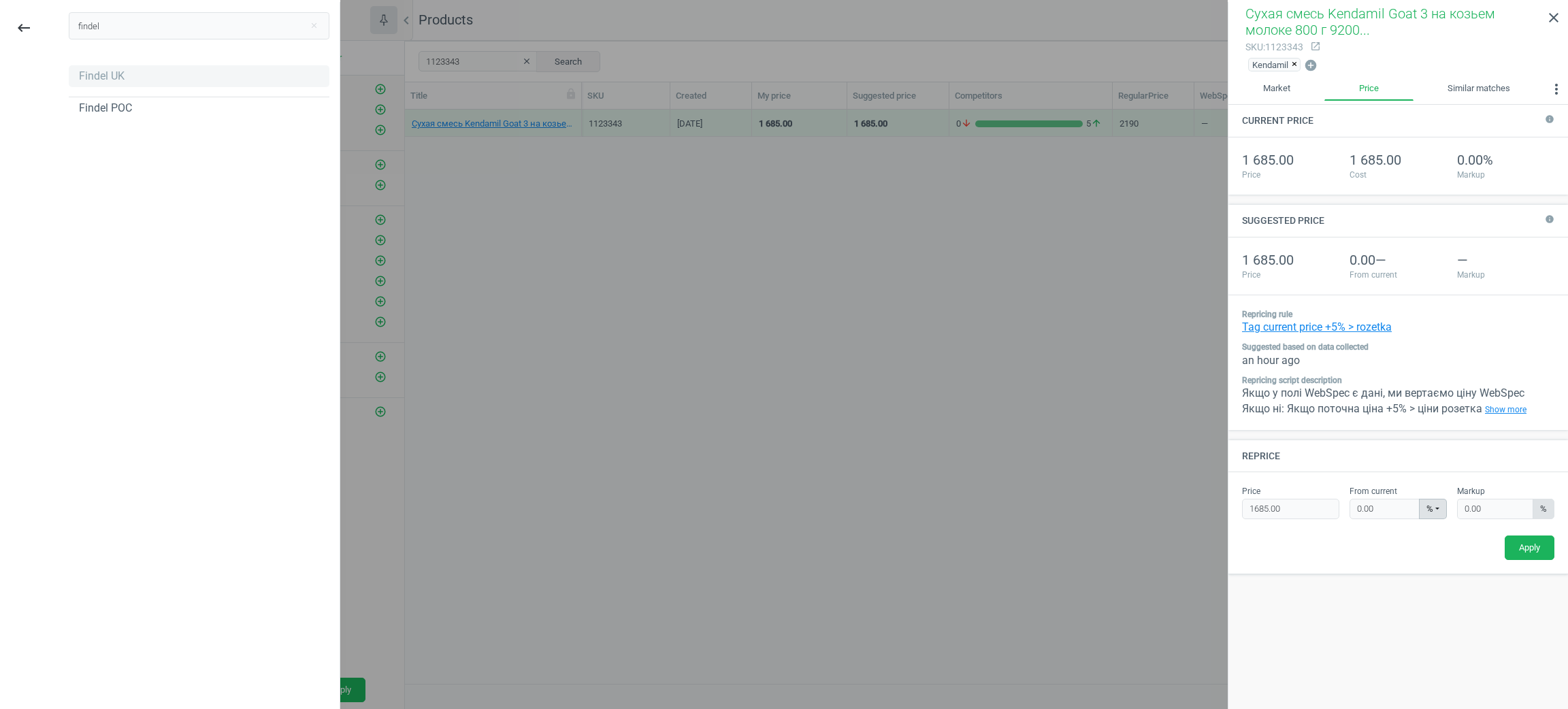
type input "findel"
click at [123, 78] on div "Findel UK" at bounding box center [199, 75] width 261 height 21
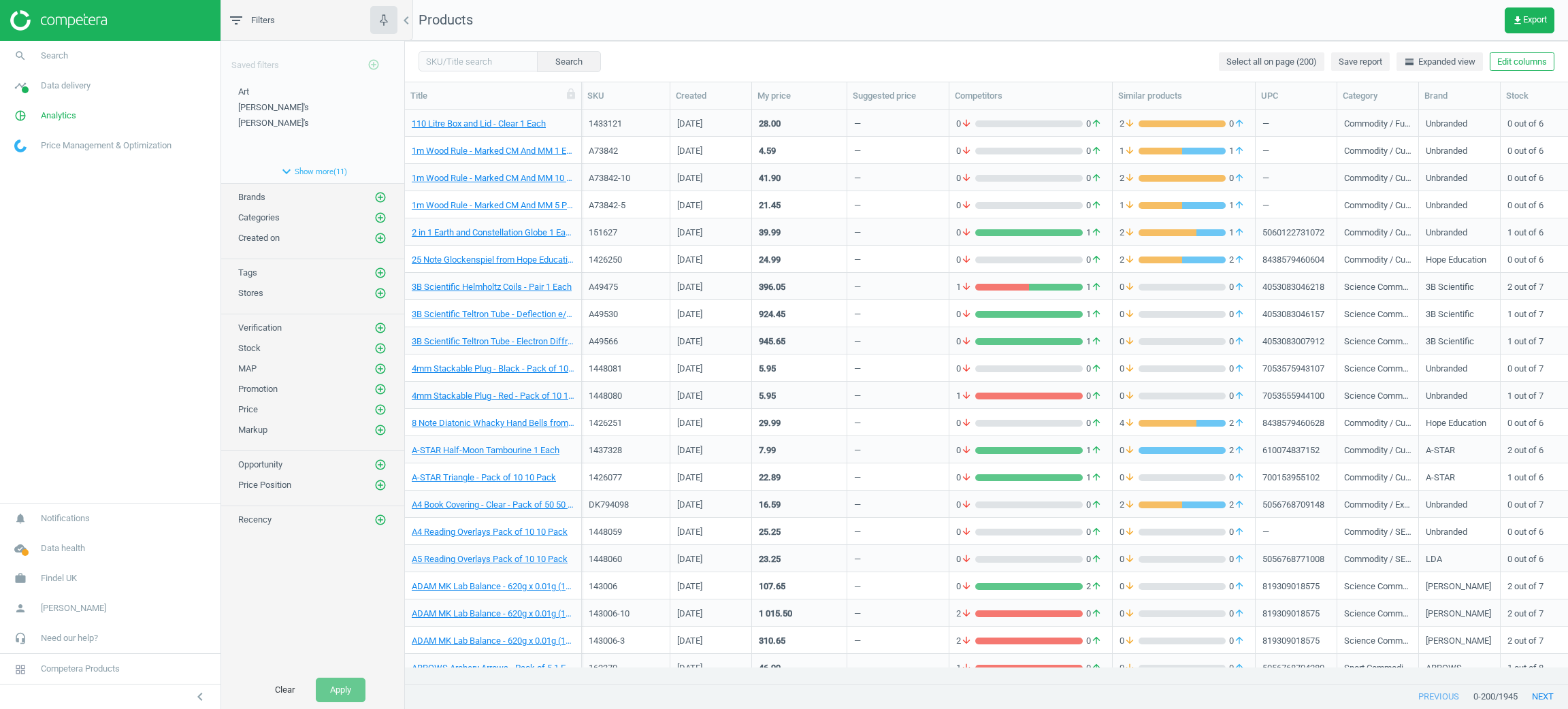
scroll to position [542, 1147]
click at [46, 574] on span "Findel UK" at bounding box center [59, 579] width 36 height 12
click at [46, 564] on link "Campaign settings" at bounding box center [110, 558] width 221 height 20
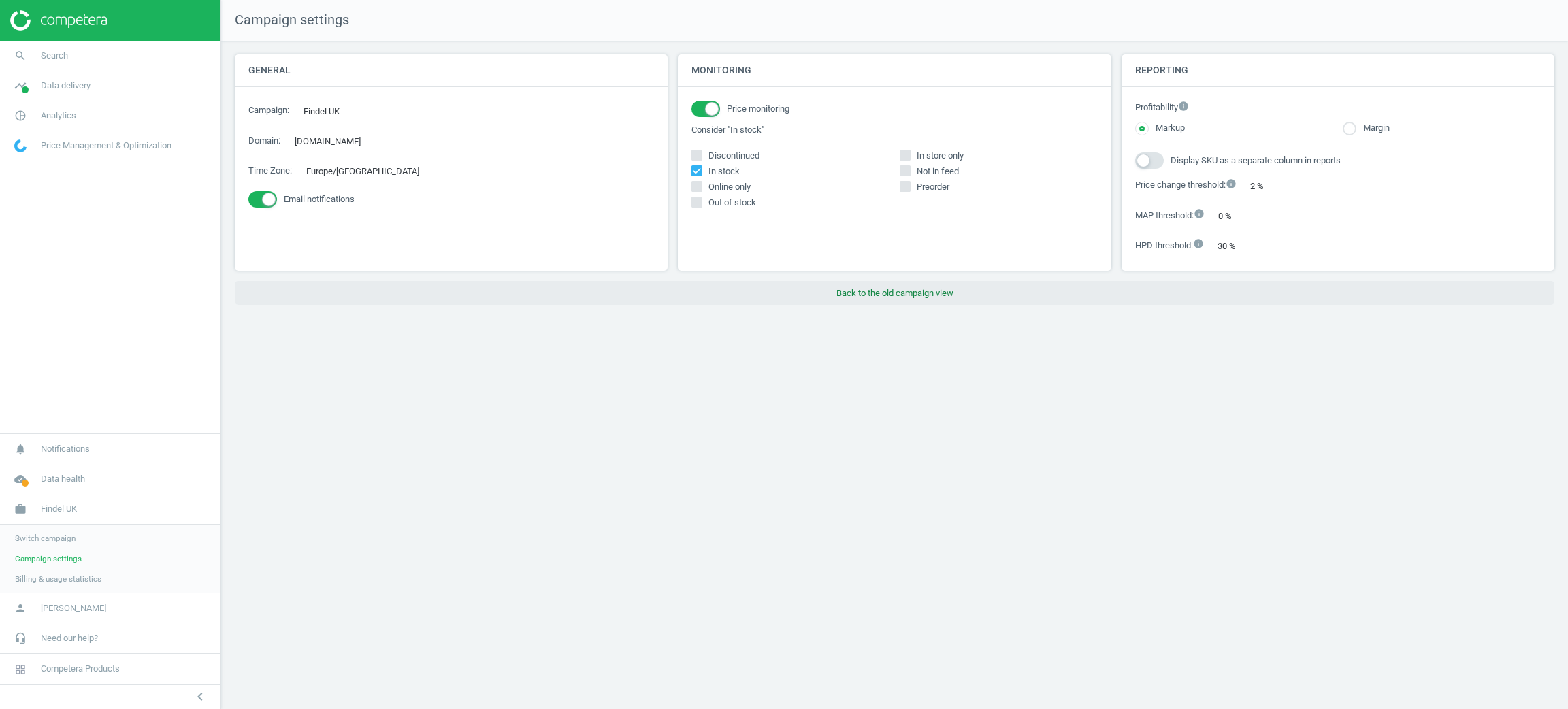
click at [803, 300] on button "Back to the old campaign view" at bounding box center [894, 293] width 1319 height 24
